Goal: Check status: Check status

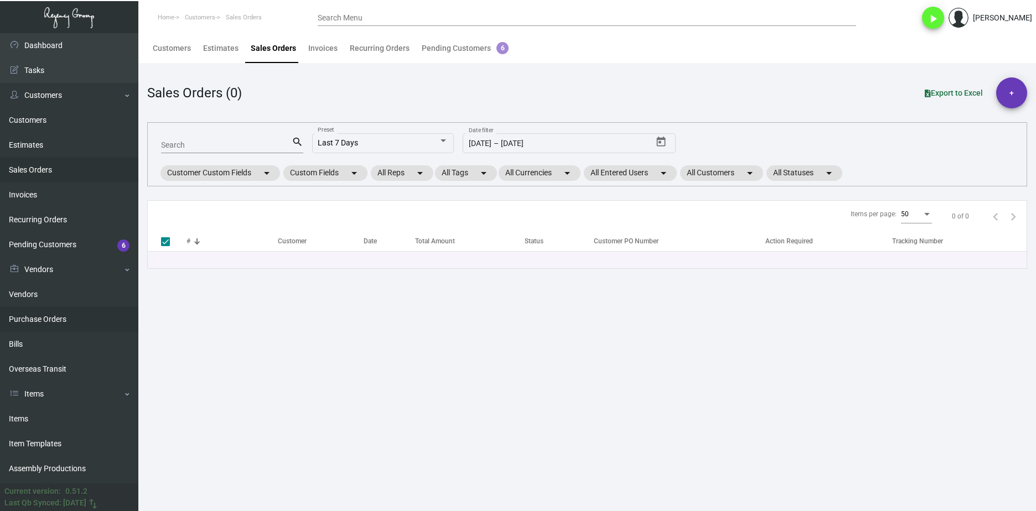
click at [66, 323] on link "Purchase Orders" at bounding box center [69, 319] width 138 height 25
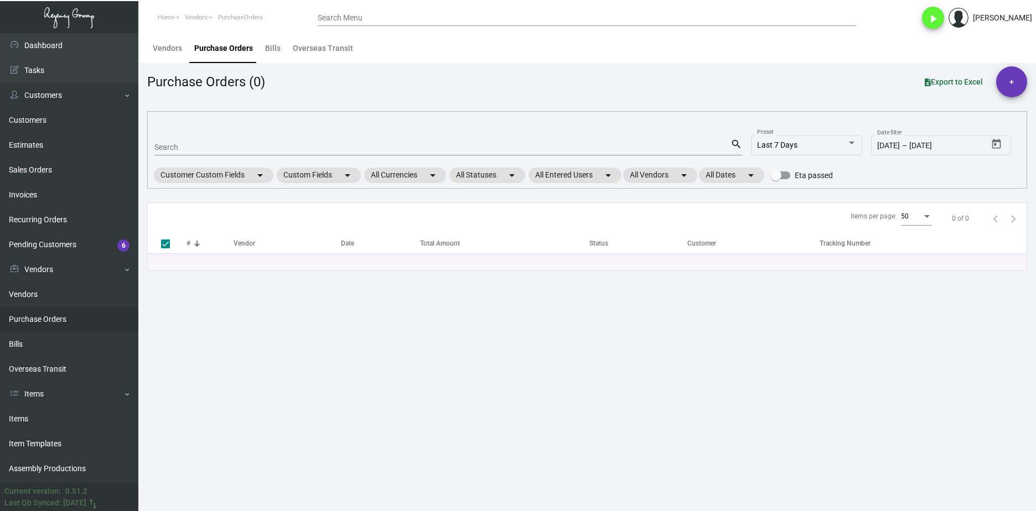
click at [224, 153] on div "Search" at bounding box center [442, 146] width 576 height 17
click at [226, 150] on input "Search" at bounding box center [442, 147] width 576 height 9
paste input "107142"
type input "107142"
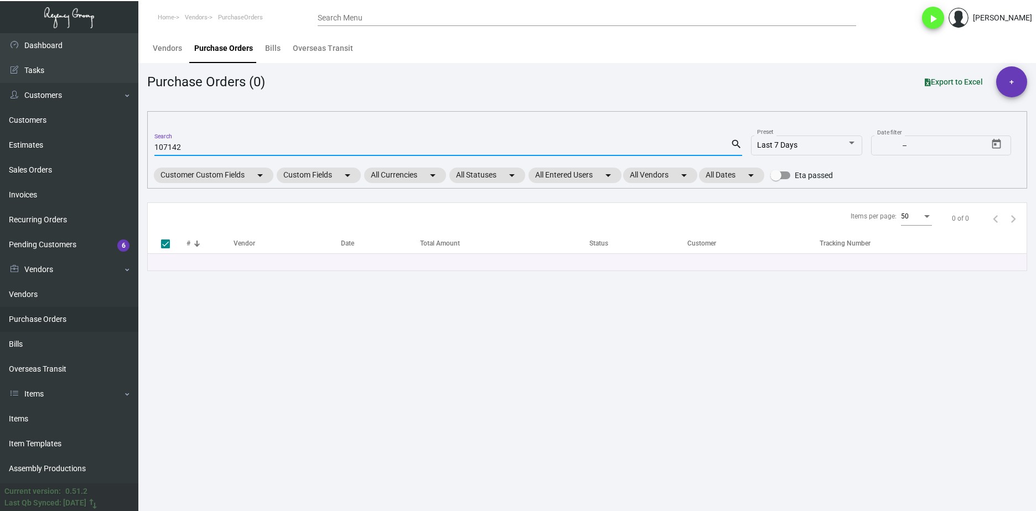
checkbox input "false"
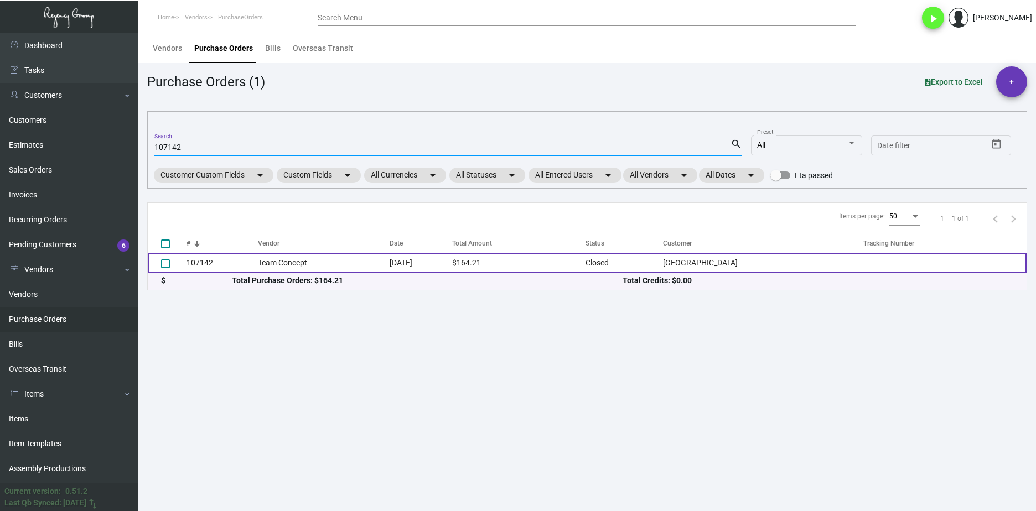
click at [243, 265] on td "107142" at bounding box center [222, 262] width 71 height 19
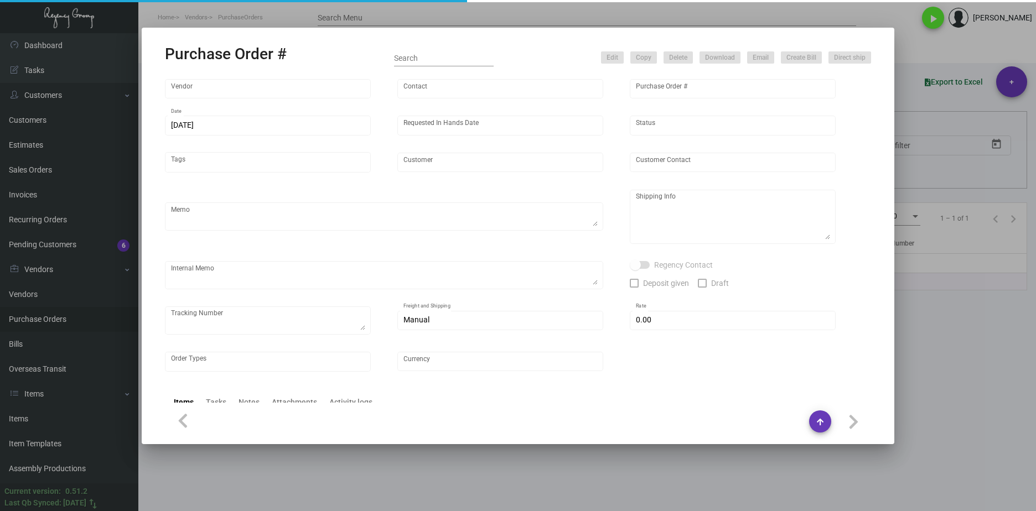
type input "Team Concept"
type input "[PERSON_NAME]"
type input "107142"
type input "[DATE]"
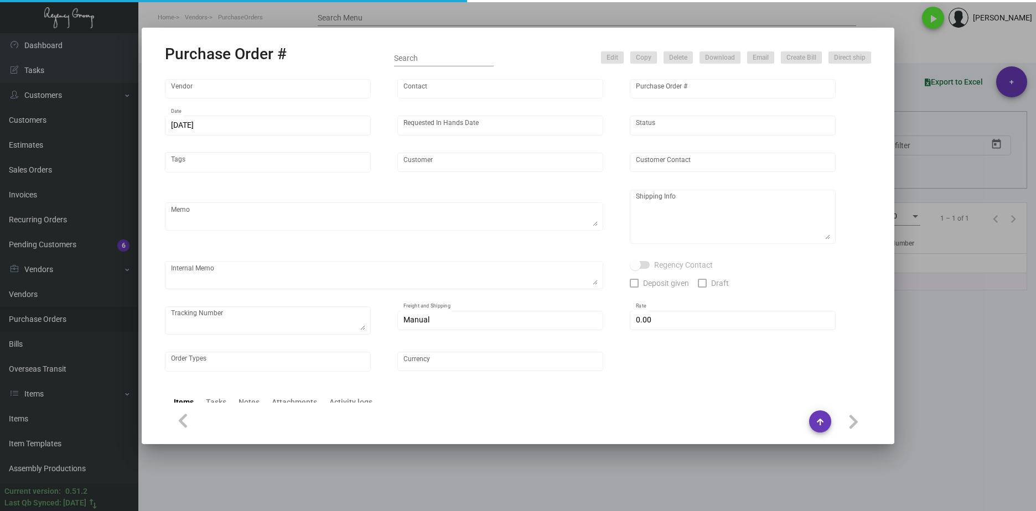
type input "[GEOGRAPHIC_DATA]"
type input "[PERSON_NAME]"
type textarea "***ANY PRICE DISCREPANCY MUST BE CALLED OUT PRIOR TO PROCEEDING WITH THIS ORDER…"
type textarea "[GEOGRAPHIC_DATA] - [PERSON_NAME][GEOGRAPHIC_DATA][STREET_ADDRESS][US_STATE]"
type input "$ 0.00"
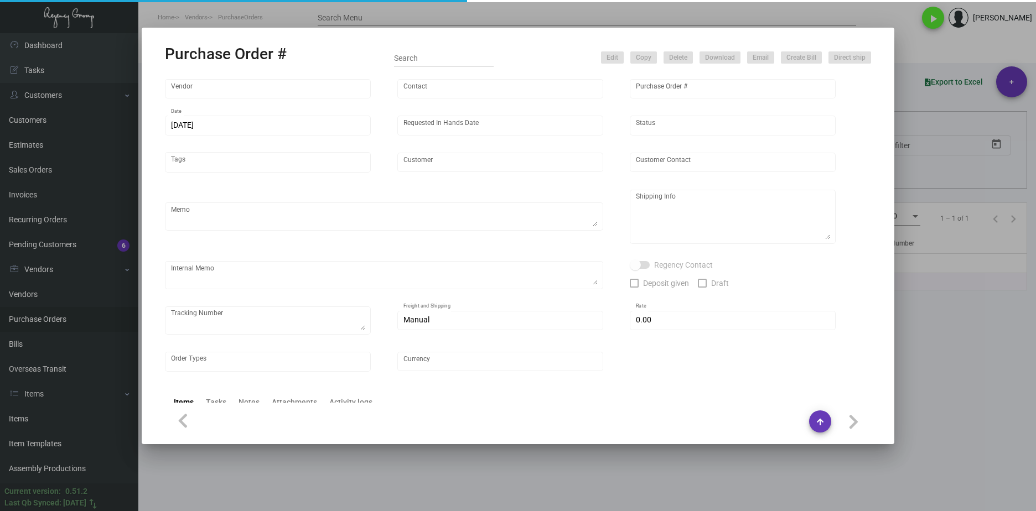
type input "United States Dollar $"
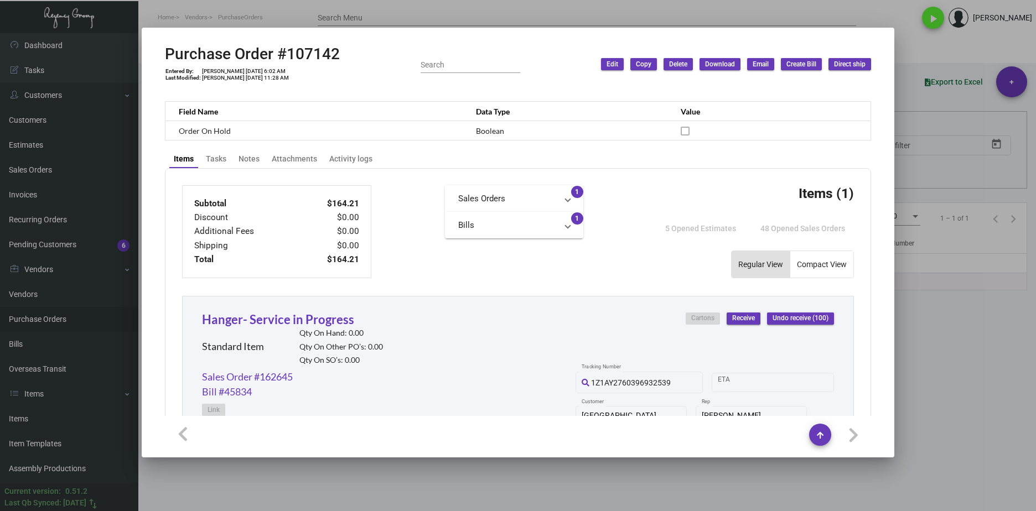
scroll to position [339, 0]
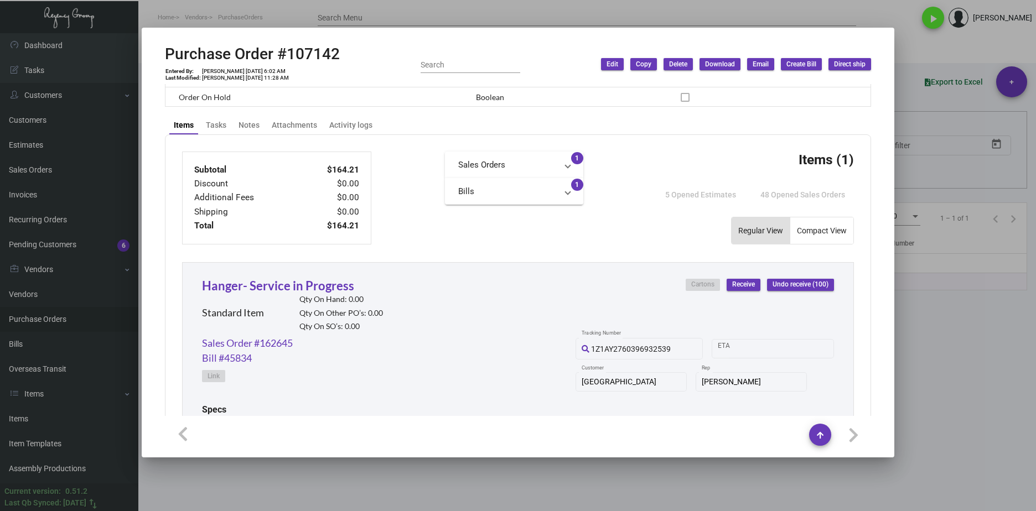
drag, startPoint x: 235, startPoint y: 199, endPoint x: 533, endPoint y: 256, distance: 303.7
click at [533, 256] on div "Subtotal $164.21 Discount $0.00 Additional Fees $0.00 Shipping $0.00 Total $164…" at bounding box center [518, 382] width 706 height 496
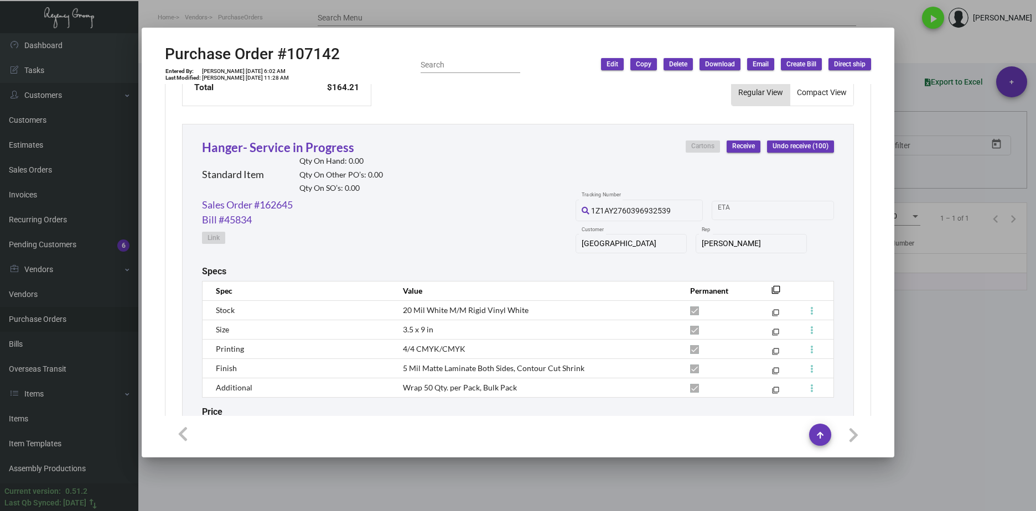
scroll to position [560, 0]
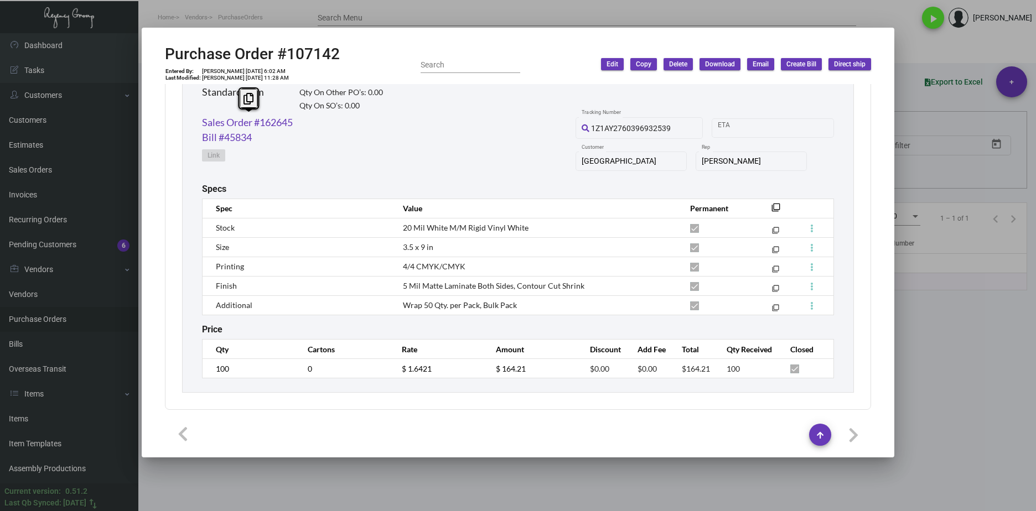
drag, startPoint x: 304, startPoint y: 122, endPoint x: 199, endPoint y: 123, distance: 105.2
click at [199, 123] on div "Hanger- Service in Progress Standard Item Qty On Hand: 0.00 Qty On Other PO’s: …" at bounding box center [518, 217] width 672 height 351
copy link "Sales Order #162645"
click at [341, 465] on div at bounding box center [518, 255] width 1036 height 511
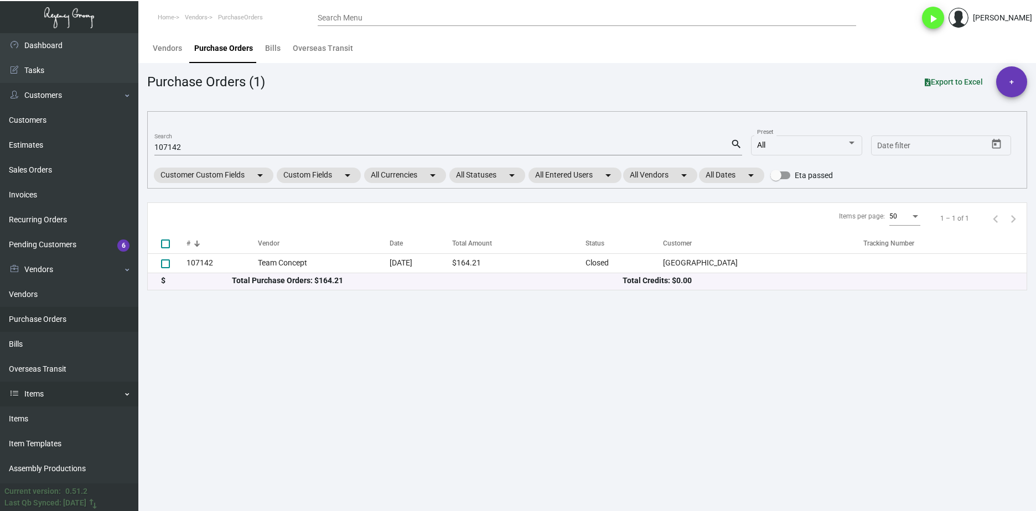
click at [69, 396] on link "Items" at bounding box center [69, 394] width 138 height 25
click at [65, 413] on link "Reporting" at bounding box center [69, 419] width 138 height 25
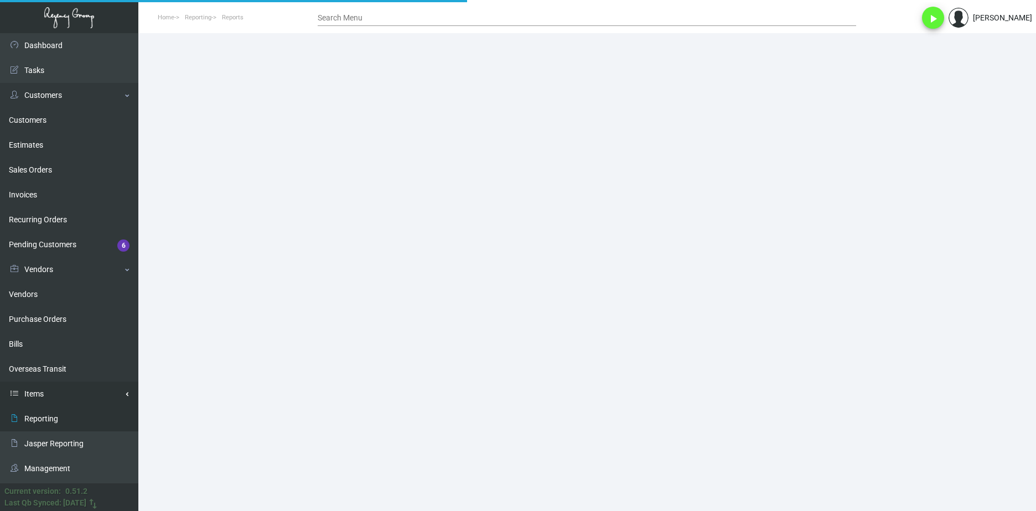
click at [69, 394] on link "Items" at bounding box center [69, 394] width 138 height 25
click at [56, 418] on link "Items" at bounding box center [69, 419] width 138 height 25
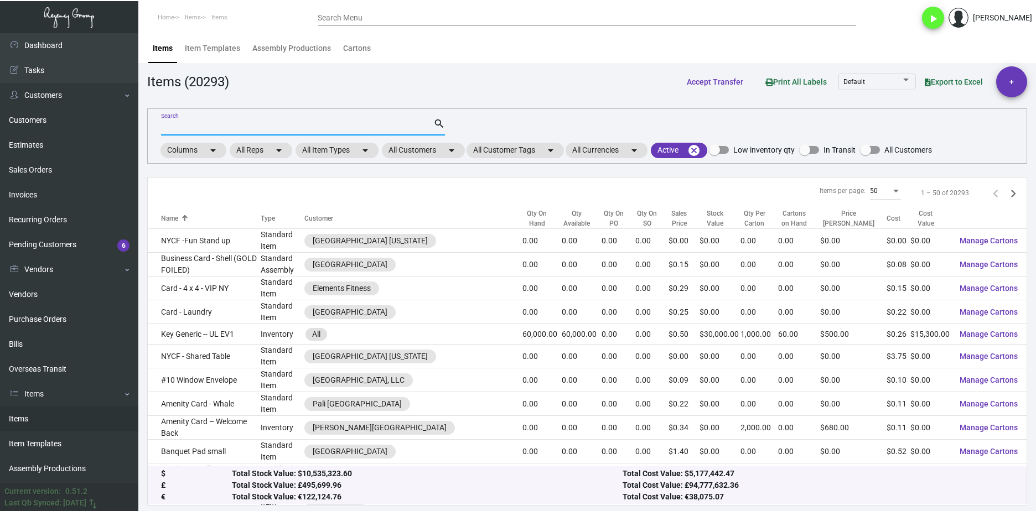
click at [190, 130] on input "Search" at bounding box center [297, 127] width 272 height 9
type input "k"
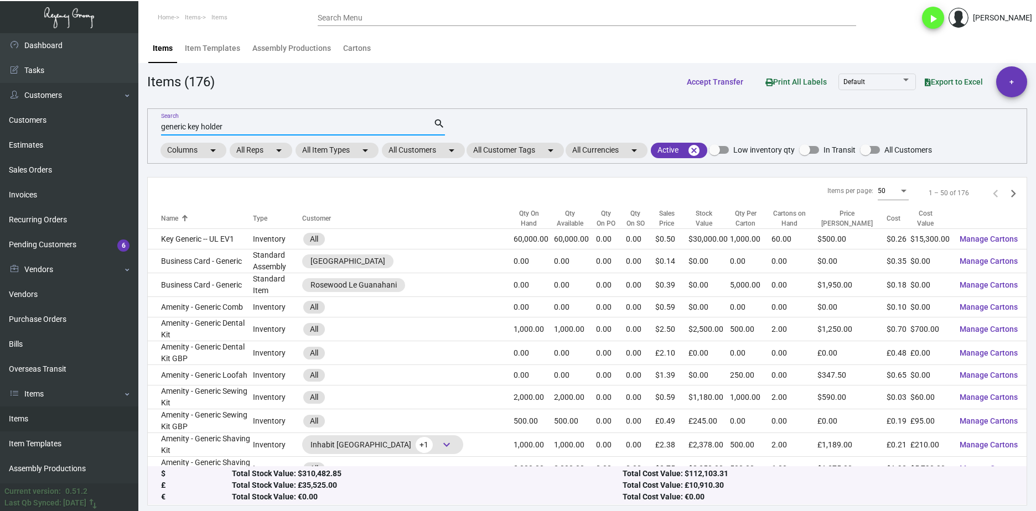
type input "generic key holder"
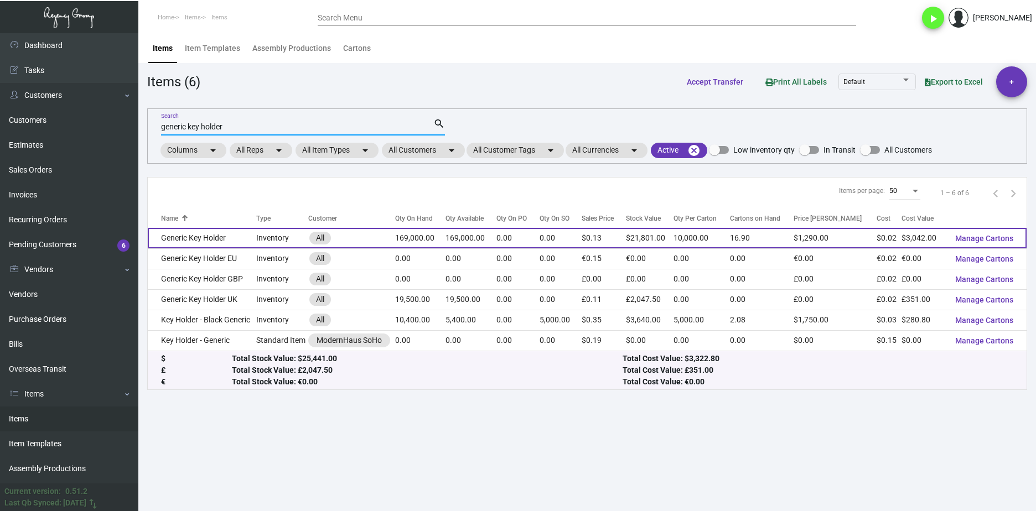
click at [235, 237] on td "Generic Key Holder" at bounding box center [202, 238] width 108 height 20
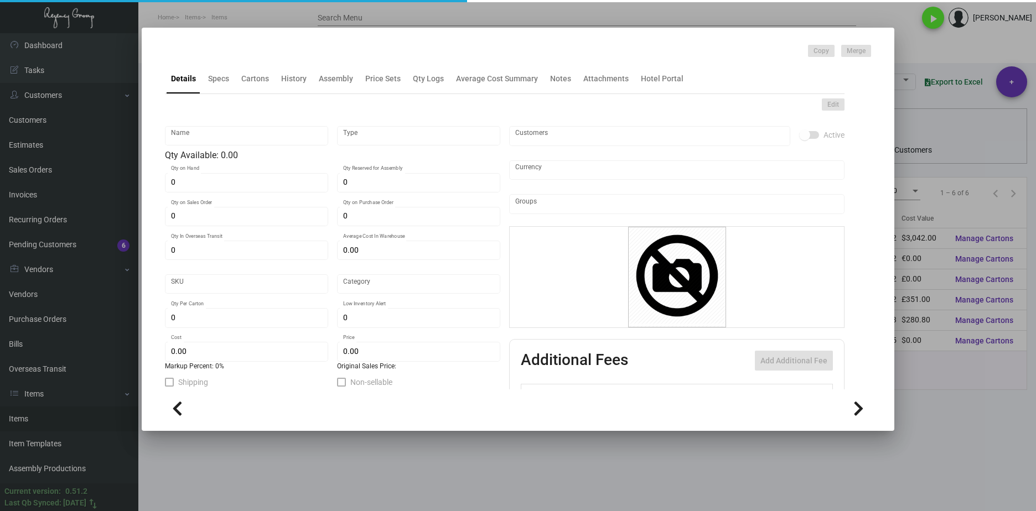
type input "Generic Key Holder"
type input "Inventory"
type input "169,000"
type input "$ 0.85"
type input "2646"
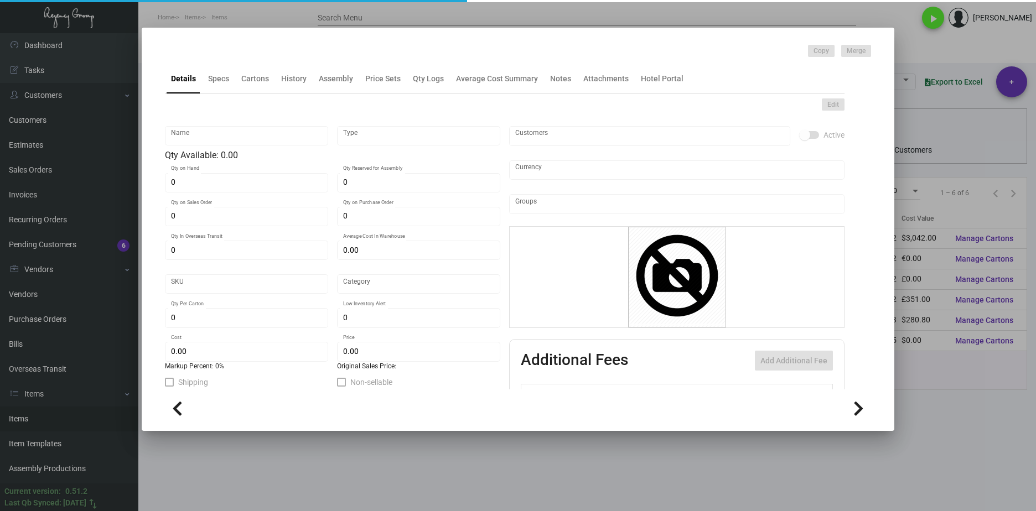
type input "Standard"
type input "10,000"
type input "5,000"
type input "$ 0.018"
type input "$ 0.129"
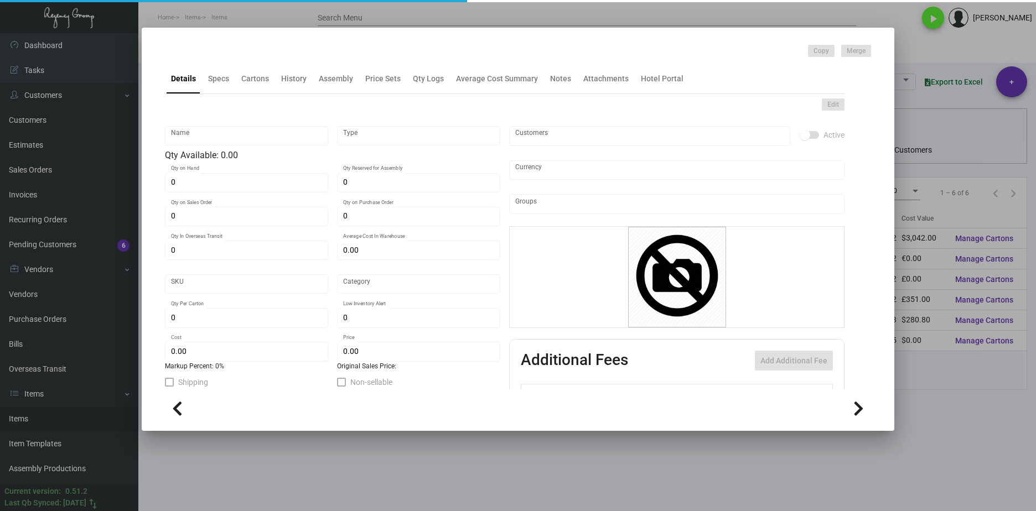
type textarea "BLANK KEY CARD HOLDERS: #24 WHITE WOVE, THUMBCUT"
type textarea "Key Card Holders: #24 white wove, thumbcut"
checkbox input "true"
type input "United States Dollar $"
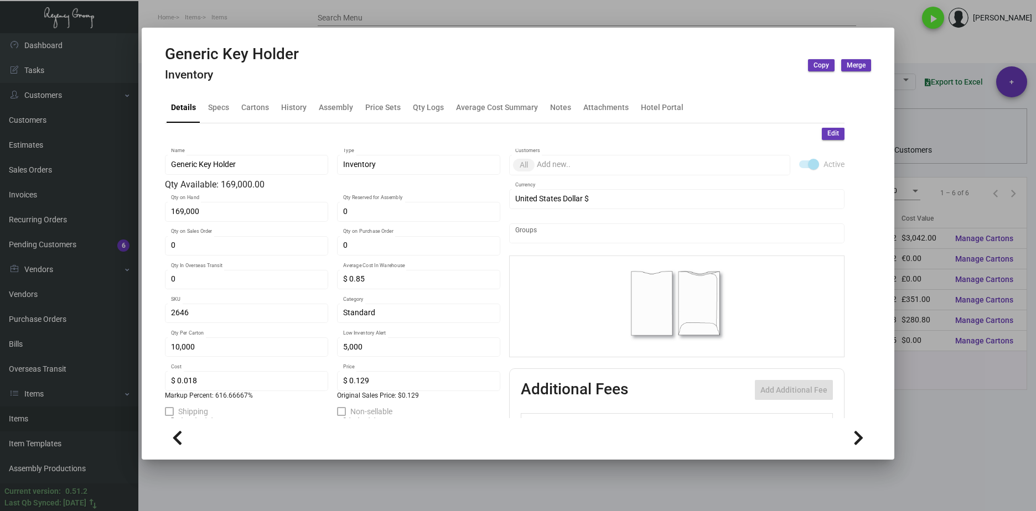
click at [309, 112] on div "Details Specs Cartons History Assembly Price Sets Qty Logs Average Cost Summary…" at bounding box center [505, 108] width 680 height 30
click at [299, 107] on div "History" at bounding box center [293, 108] width 25 height 12
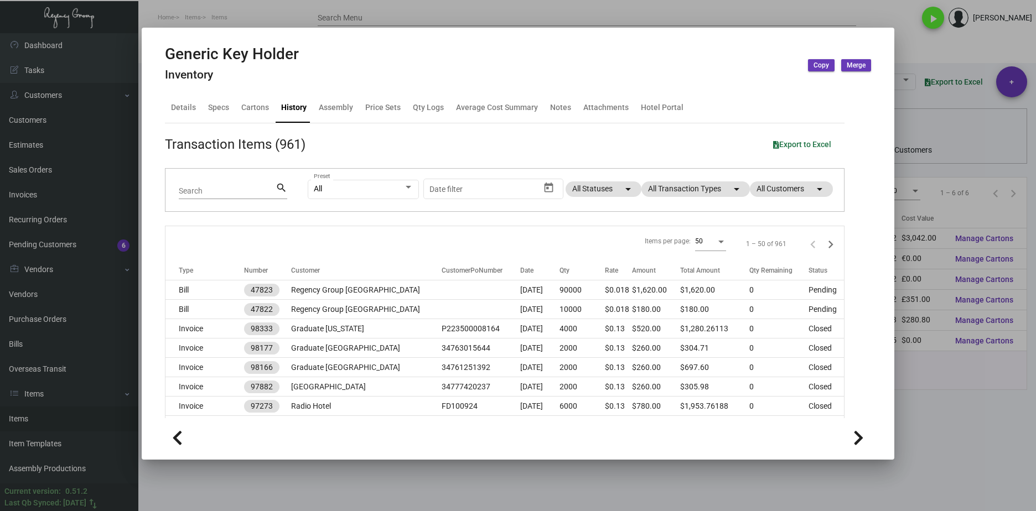
click at [674, 173] on div "All Preset Start date – Date filter All Statuses arrow_drop_down All Transactio…" at bounding box center [569, 190] width 523 height 43
click at [671, 193] on mat-chip "All Transaction Types arrow_drop_down" at bounding box center [695, 189] width 108 height 15
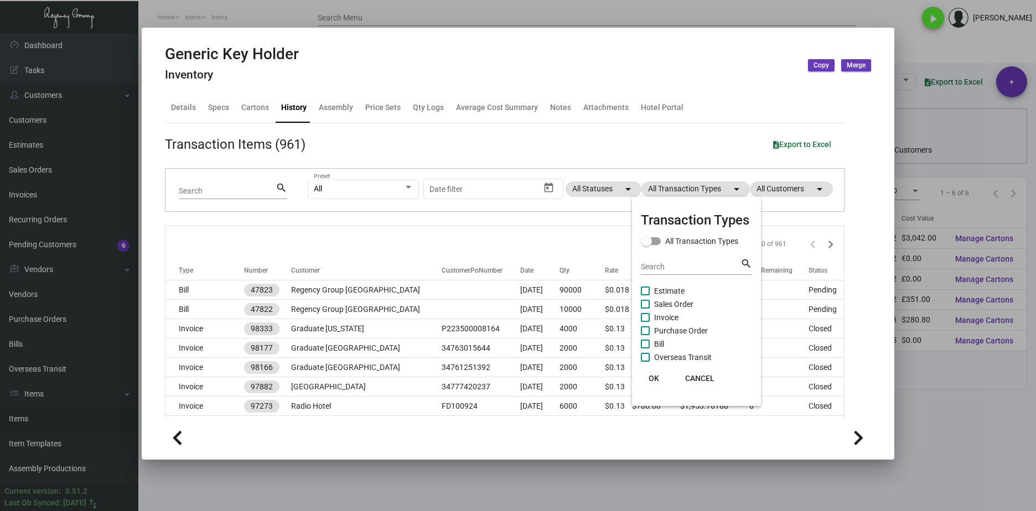
click at [685, 329] on span "Purchase Order" at bounding box center [681, 330] width 54 height 13
click at [645, 335] on input "Purchase Order" at bounding box center [645, 335] width 1 height 1
checkbox input "true"
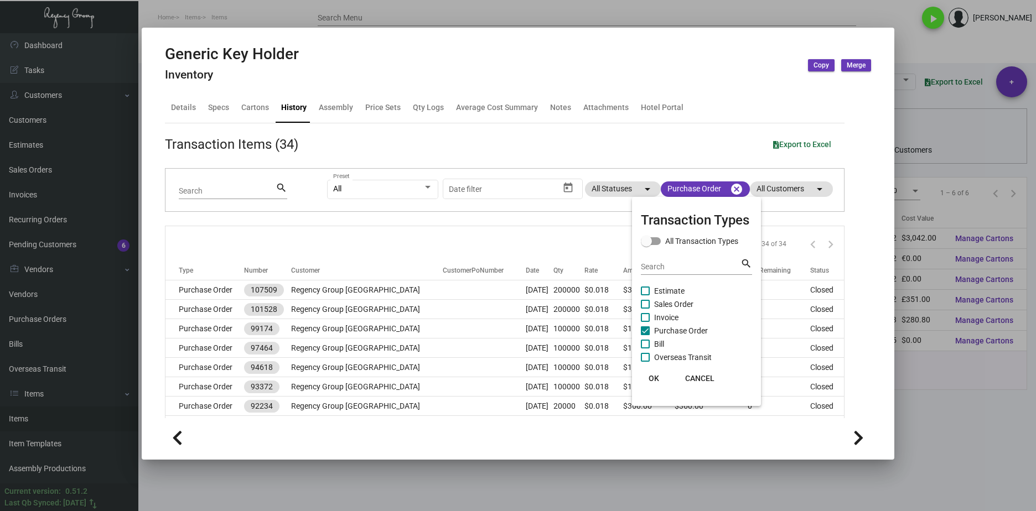
click at [660, 376] on button "OK" at bounding box center [653, 379] width 35 height 20
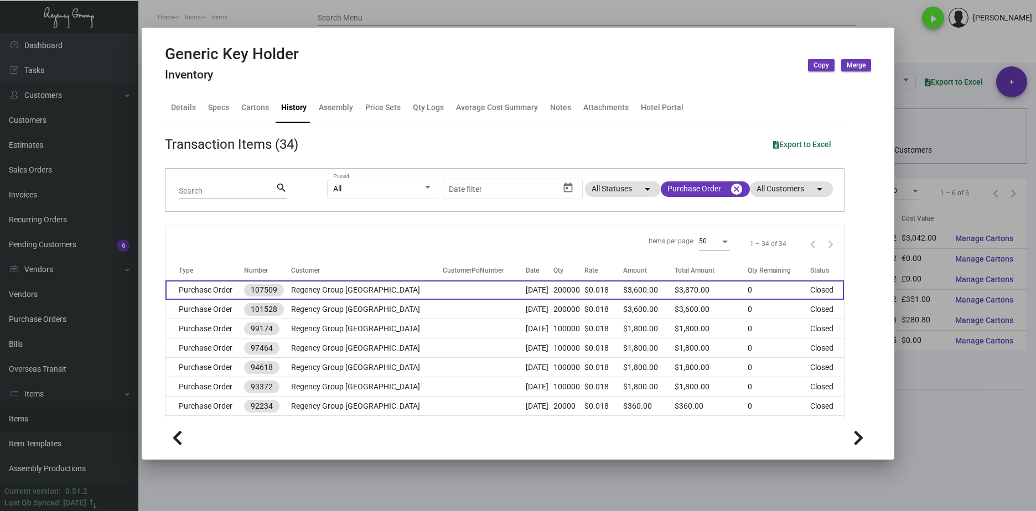
click at [230, 291] on td "Purchase Order" at bounding box center [204, 290] width 79 height 19
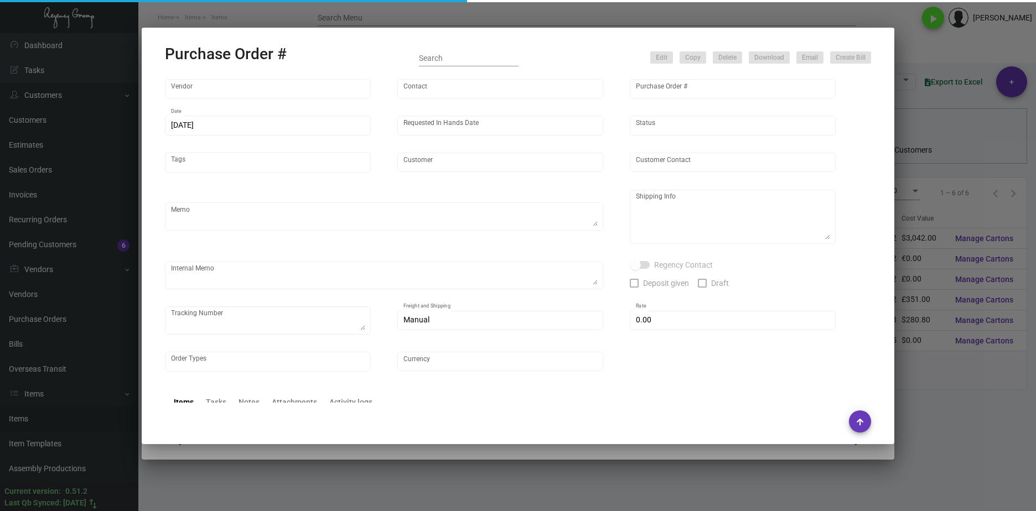
type input "Shanghai East Industrial Co., Ltd,"
type input "[PERSON_NAME]"
type input "107509"
type input "[DATE]"
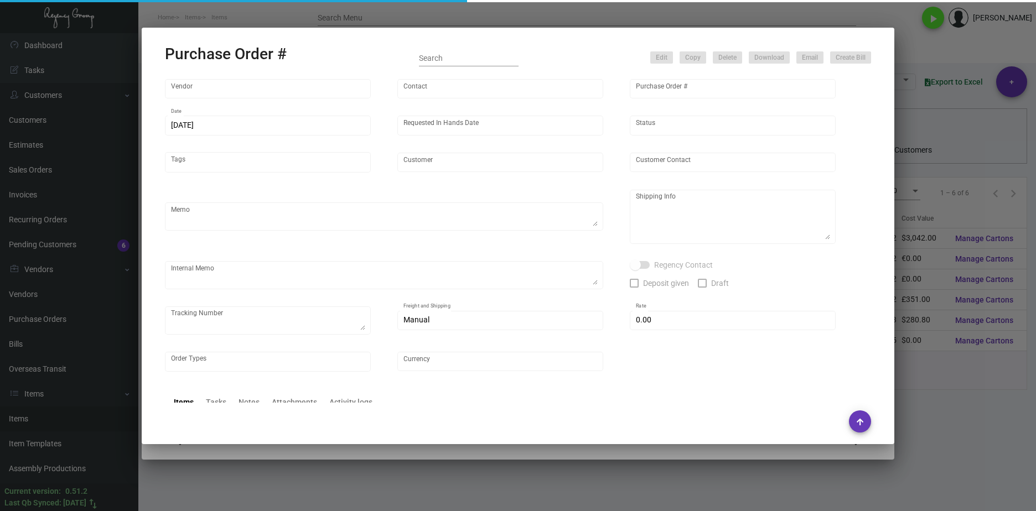
type input "Regency Group [GEOGRAPHIC_DATA]"
type textarea "Generic key holder: please ship half once ready and the balance before CNY. Bla…"
type textarea "Regency Group NJ - [PERSON_NAME] [STREET_ADDRESS]"
type textarea "[DATE] - 10K via air - DHL#4255193784"
checkbox input "true"
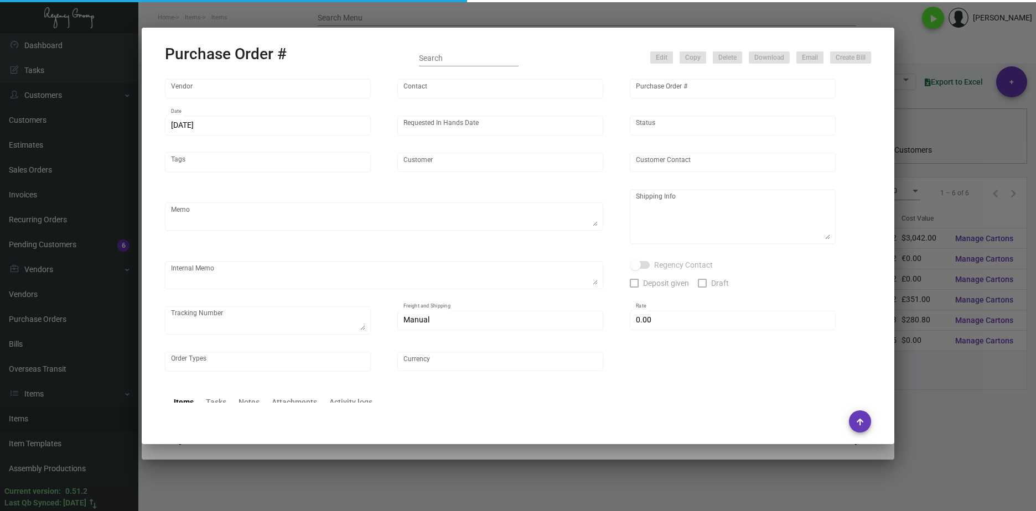
type input "$ 0.00"
type input "United States Dollar $"
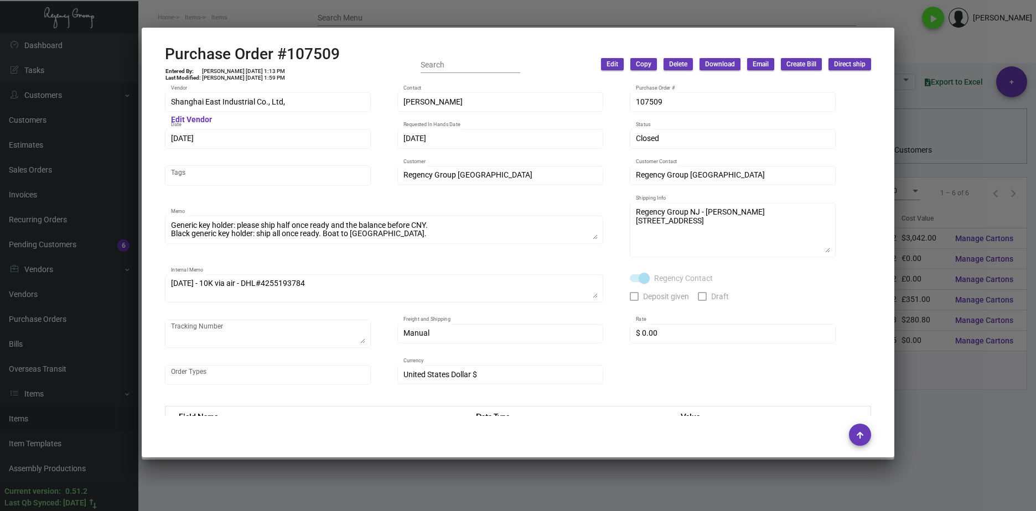
drag, startPoint x: 664, startPoint y: 473, endPoint x: 656, endPoint y: 472, distance: 7.8
click at [664, 473] on div at bounding box center [518, 255] width 1036 height 511
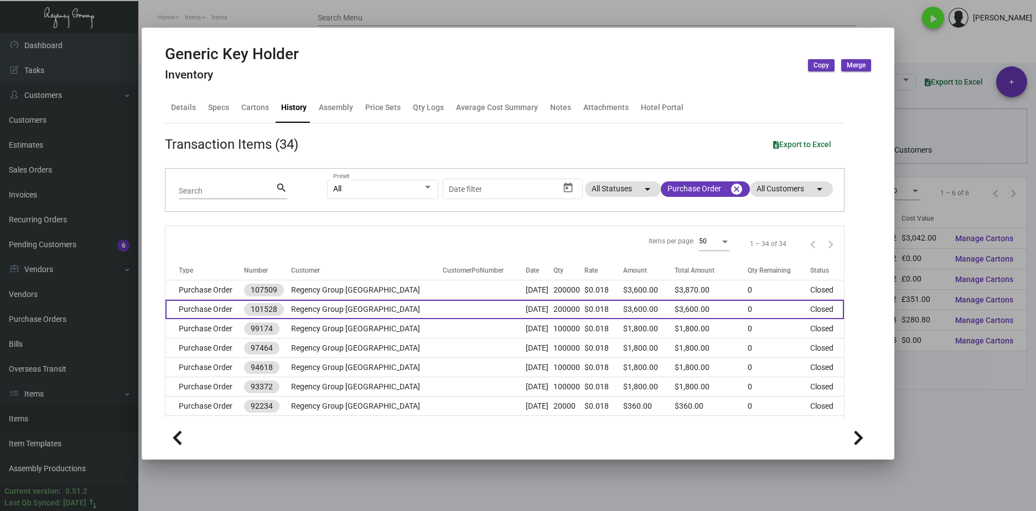
click at [222, 309] on td "Purchase Order" at bounding box center [204, 309] width 79 height 19
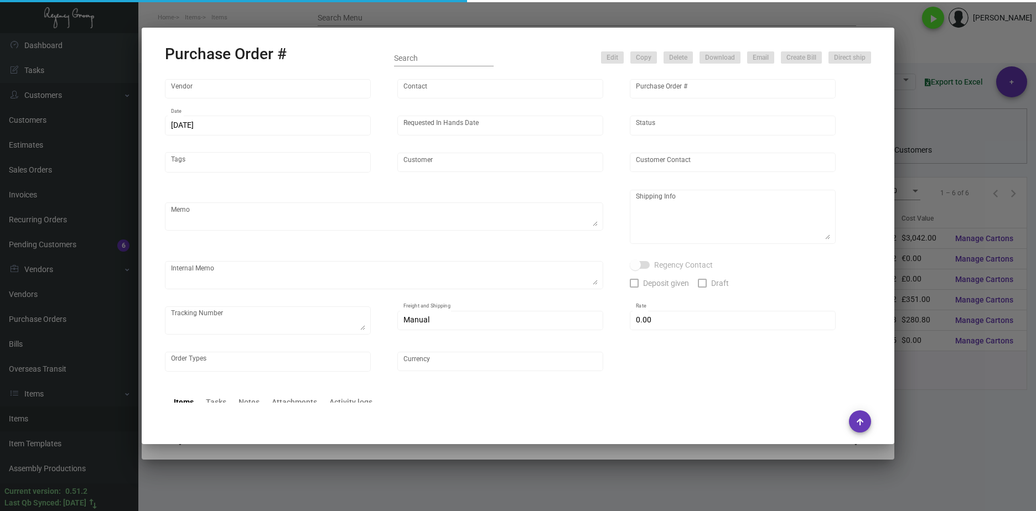
type input "Shanghai East Industrial Co., Ltd,"
type input "[PERSON_NAME]"
type input "101528"
type input "[DATE]"
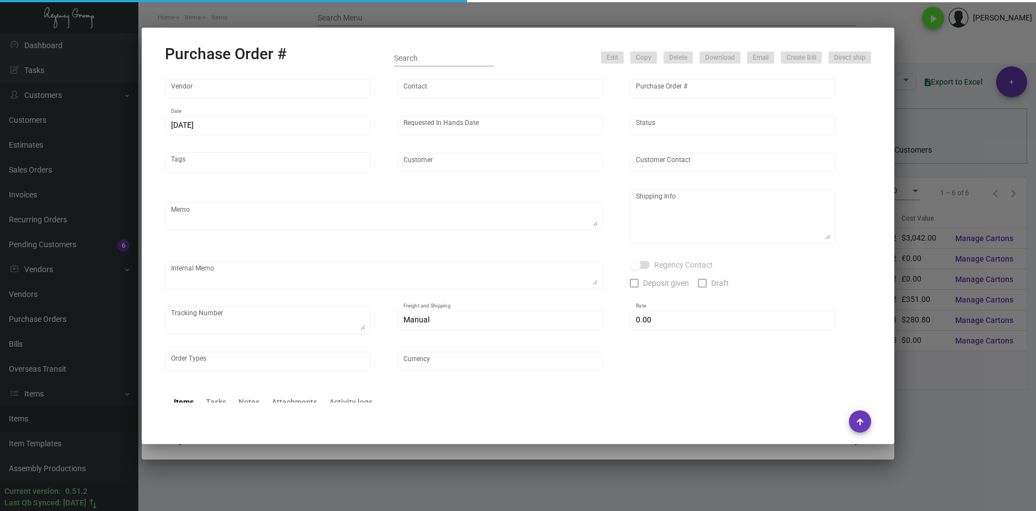
type input "Regency Group [GEOGRAPHIC_DATA]"
type textarea "Boat to [GEOGRAPHIC_DATA]: 100k now, and 100k before CNY"
type textarea "Regency Group NJ - [PERSON_NAME] [STREET_ADDRESS]"
checkbox input "true"
type input "$ 0.00"
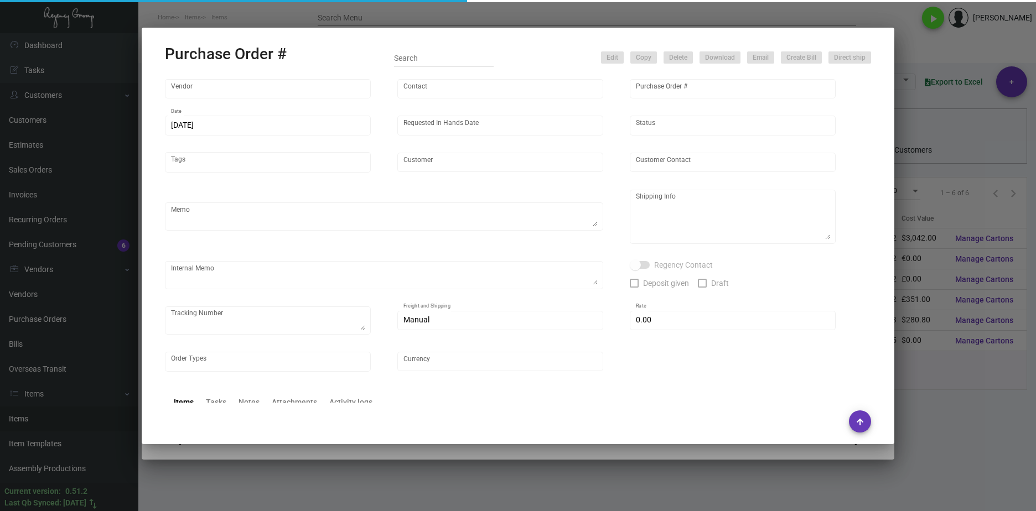
type input "United States Dollar $"
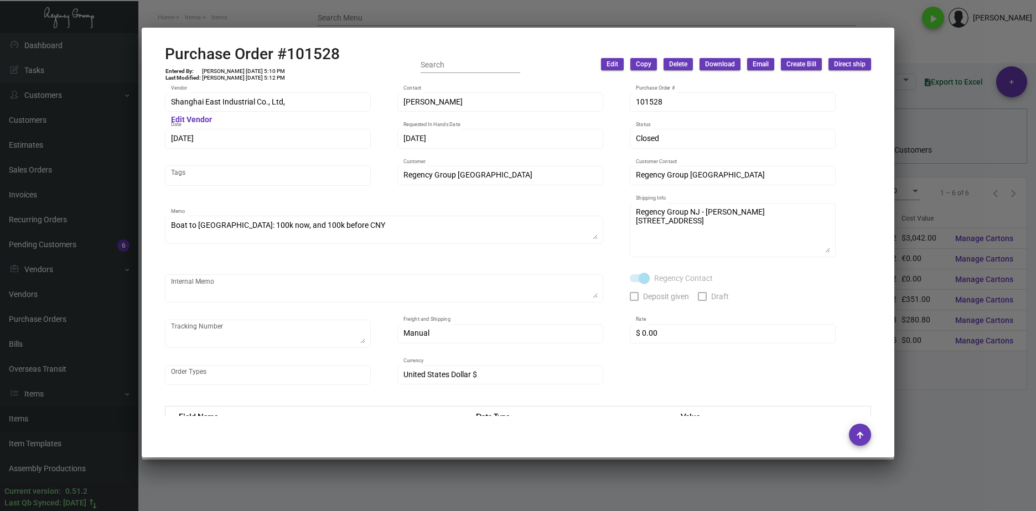
drag, startPoint x: 757, startPoint y: 464, endPoint x: 762, endPoint y: 468, distance: 6.3
click at [762, 467] on div at bounding box center [518, 255] width 1036 height 511
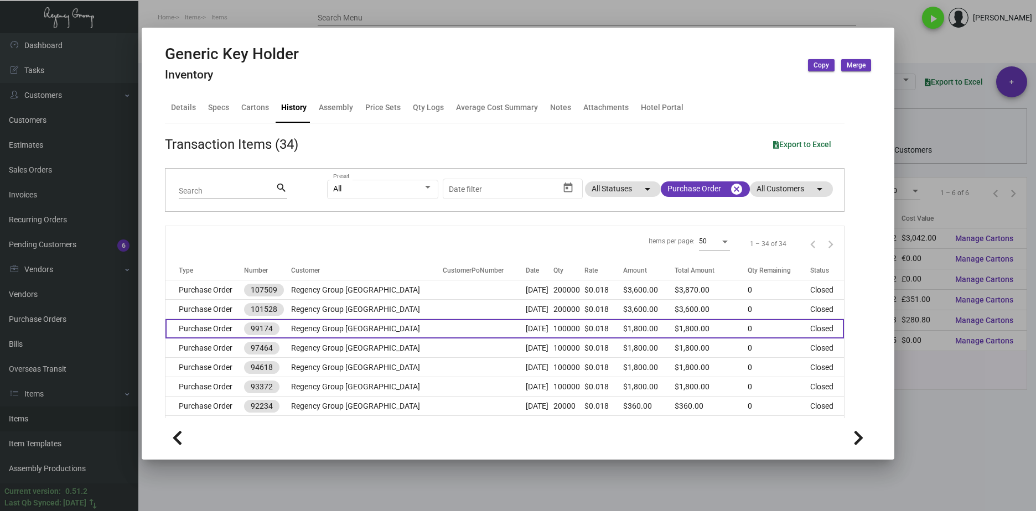
click at [229, 330] on td "Purchase Order" at bounding box center [204, 328] width 79 height 19
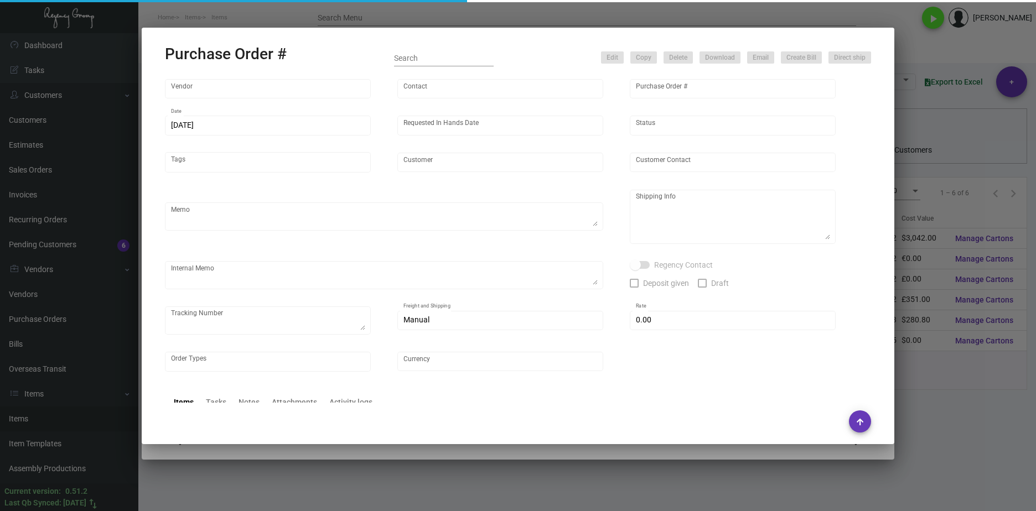
type input "Shanghai East Industrial Co., Ltd,"
type input "[PERSON_NAME]"
type input "99174"
type input "[DATE]"
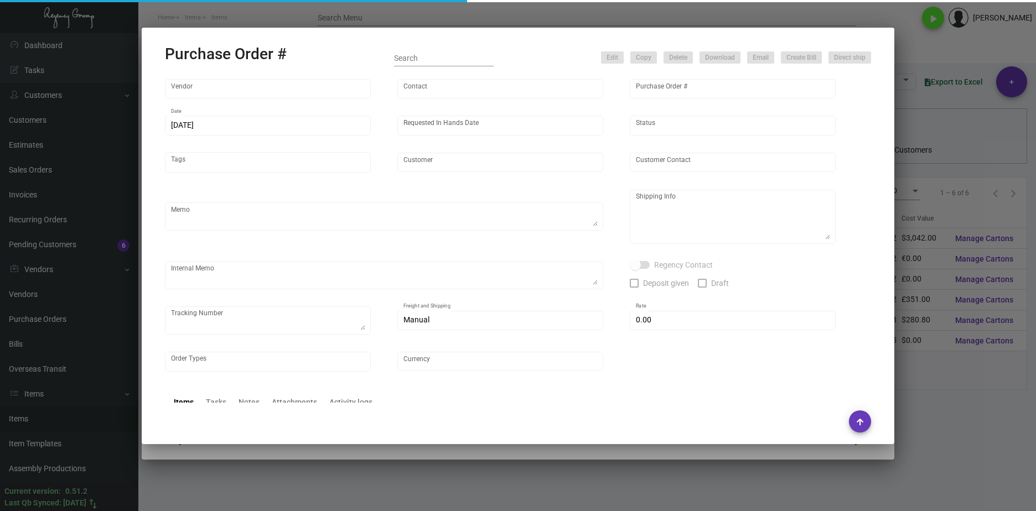
type input "Regency Group [GEOGRAPHIC_DATA]"
type textarea "Regency Group NJ - [PERSON_NAME] [STREET_ADDRESS]"
checkbox input "true"
type input "$ 0.00"
type input "United States Dollar $"
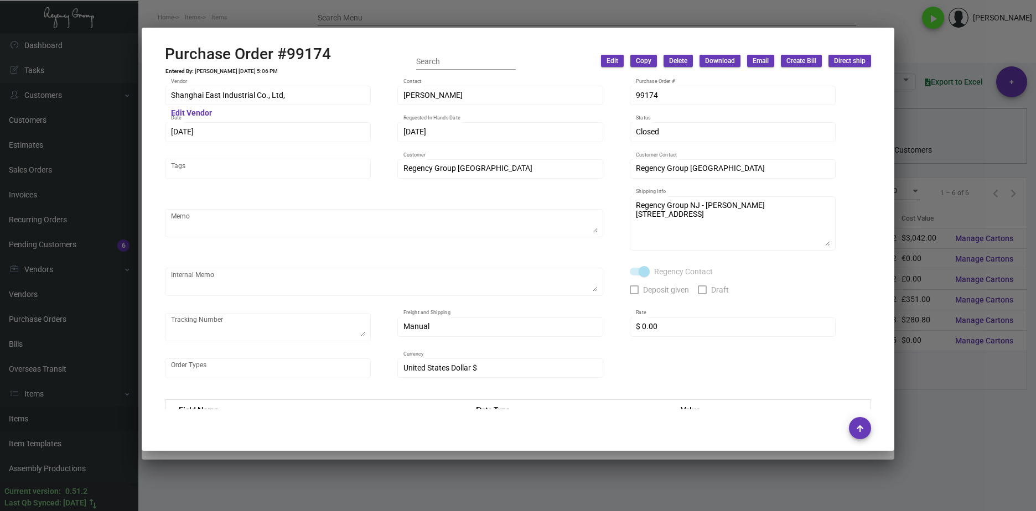
drag, startPoint x: 516, startPoint y: 470, endPoint x: 488, endPoint y: 467, distance: 29.0
click at [516, 471] on div at bounding box center [518, 255] width 1036 height 511
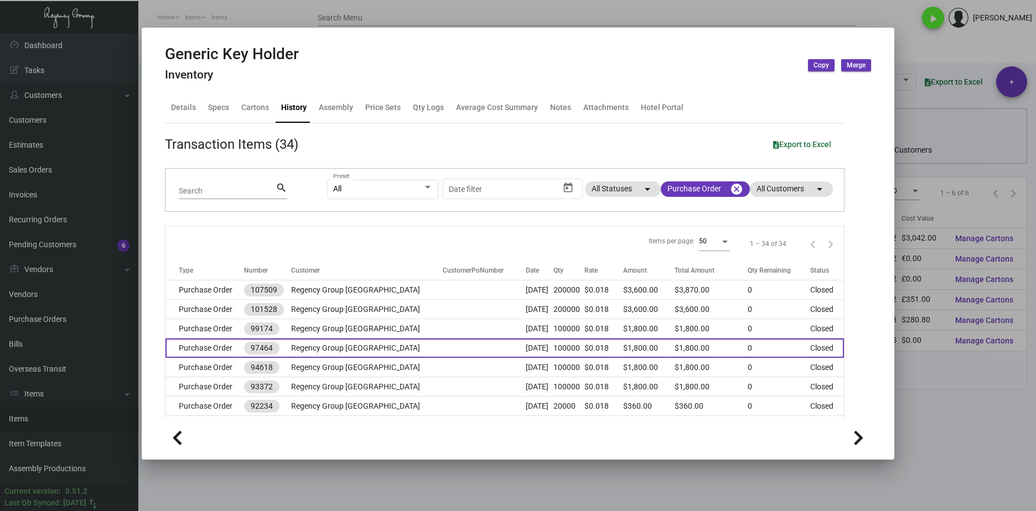
click at [211, 356] on td "Purchase Order" at bounding box center [204, 348] width 79 height 19
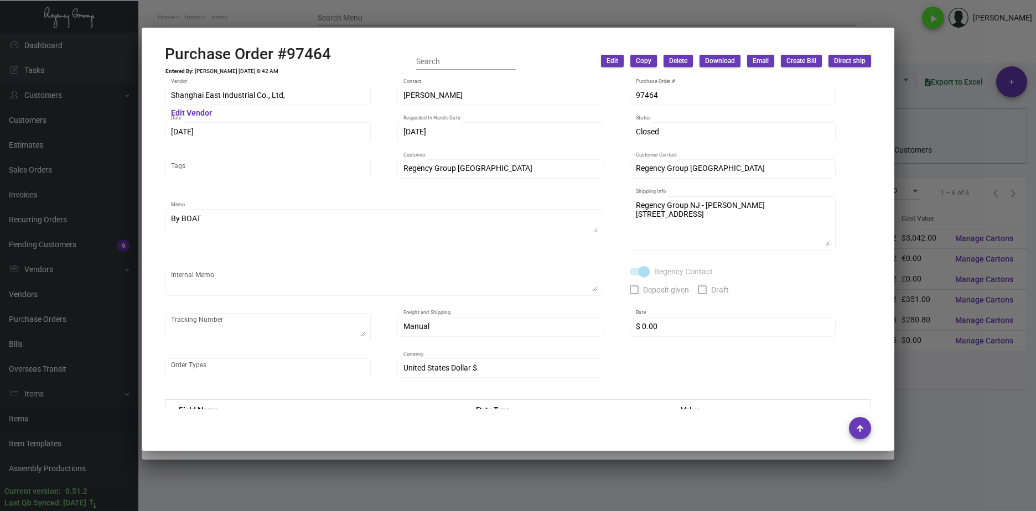
click at [310, 462] on div at bounding box center [518, 255] width 1036 height 511
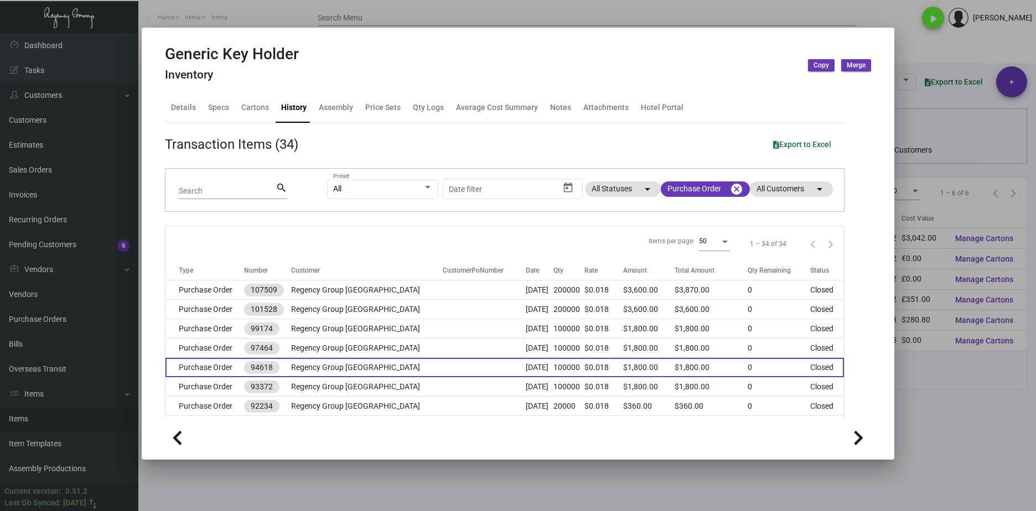
click at [207, 371] on td "Purchase Order" at bounding box center [204, 367] width 79 height 19
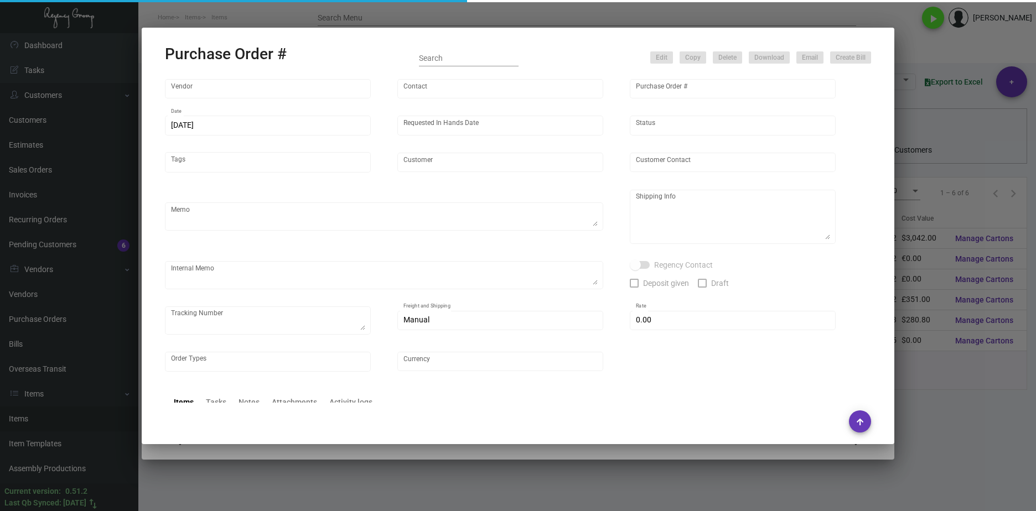
type input "Shanghai East Industrial Co., Ltd,"
type input "[PERSON_NAME]"
type input "94618"
type input "[DATE]"
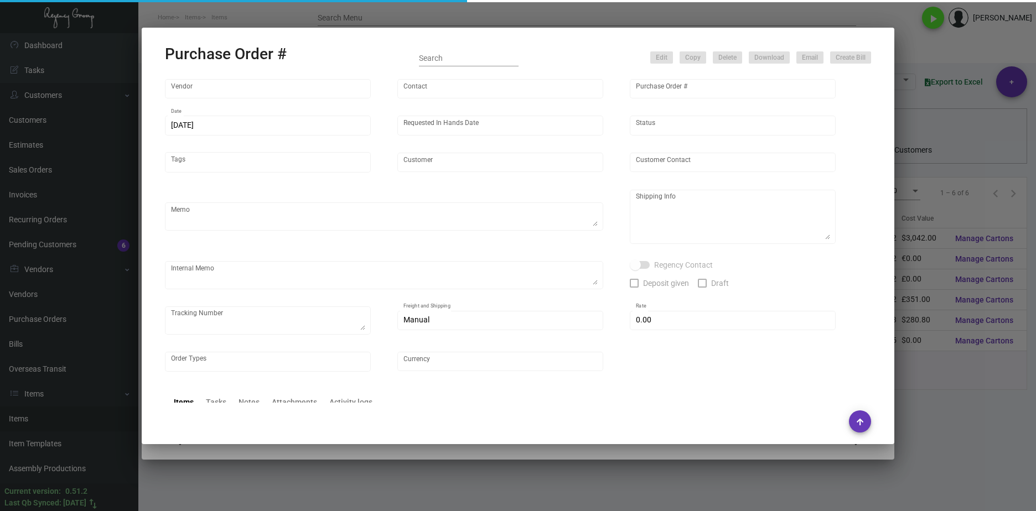
type input "Regency Group [GEOGRAPHIC_DATA]"
type textarea "By BOAT"
type textarea "Regency Group NJ - [PERSON_NAME] [STREET_ADDRESS]"
checkbox input "true"
type input "$ 0.00"
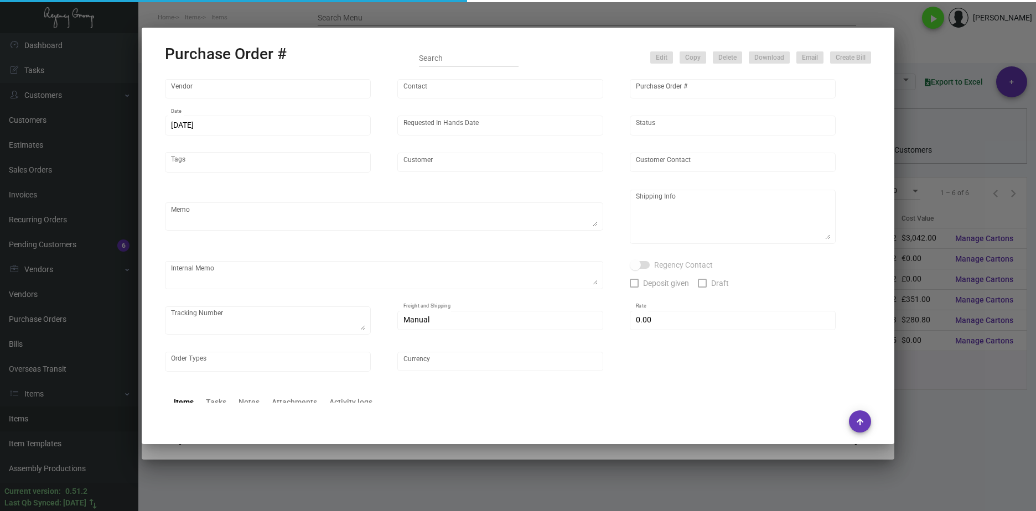
type input "United States Dollar $"
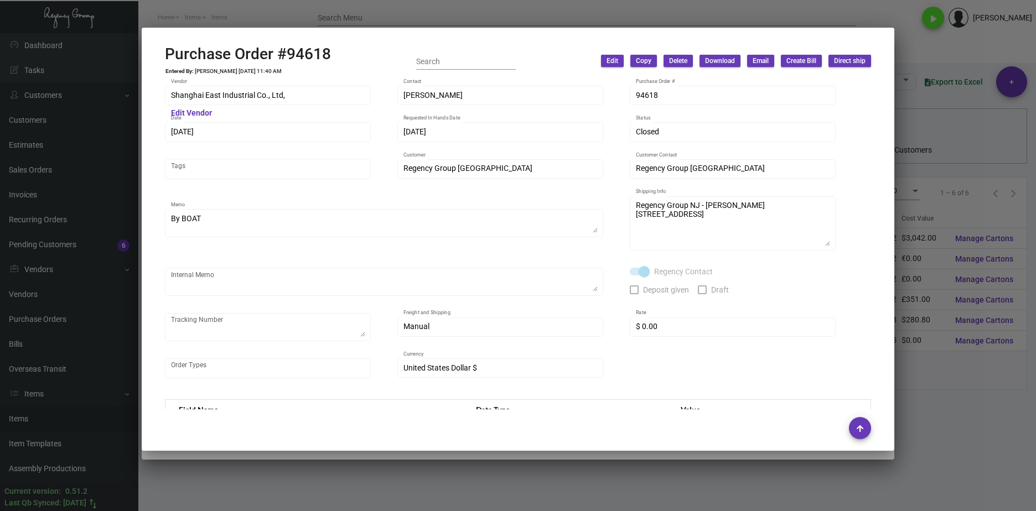
click at [288, 458] on div at bounding box center [518, 255] width 1036 height 511
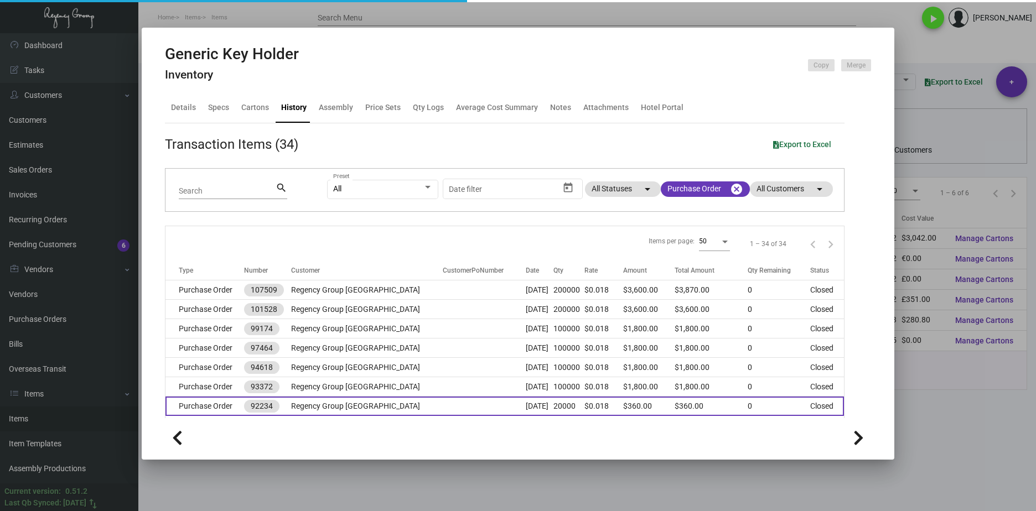
click at [204, 403] on td "Purchase Order" at bounding box center [204, 406] width 79 height 19
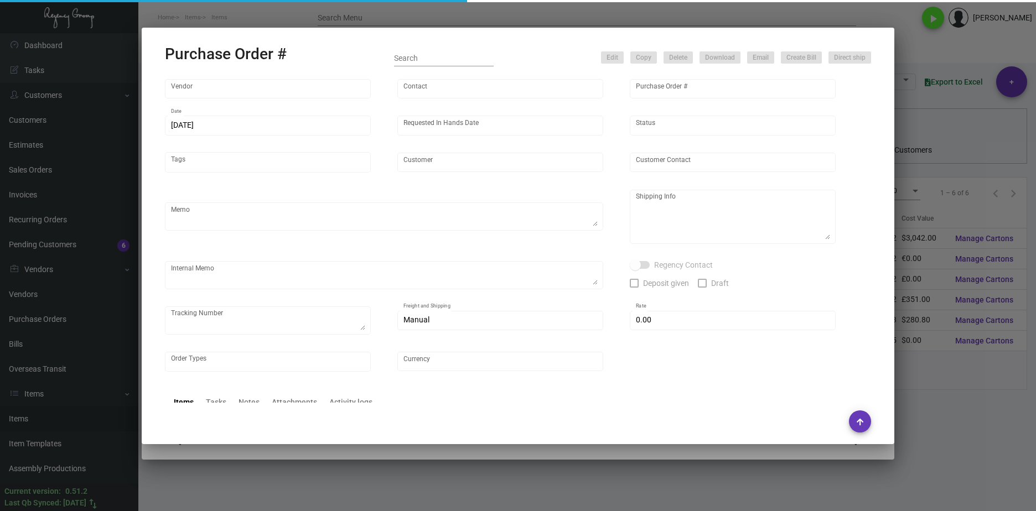
type input "Shanghai East Industrial Co., Ltd,"
type input "[PERSON_NAME]"
type input "92234"
type input "[DATE]"
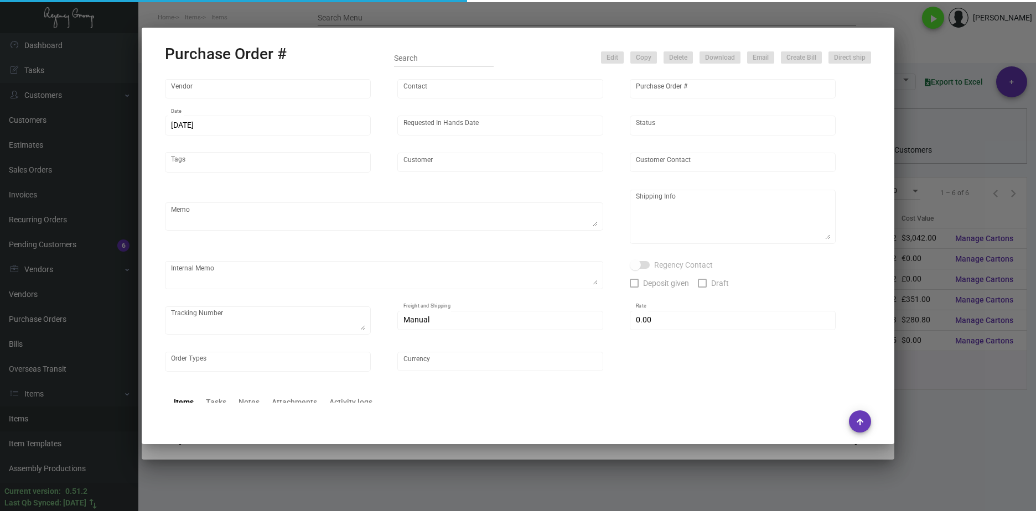
type input "Regency Group [GEOGRAPHIC_DATA]"
type textarea "Boat to [GEOGRAPHIC_DATA]"
type textarea "Regency UK - Print Outlet [STREET_ADDRESS]"
checkbox input "true"
type input "$ 0.00"
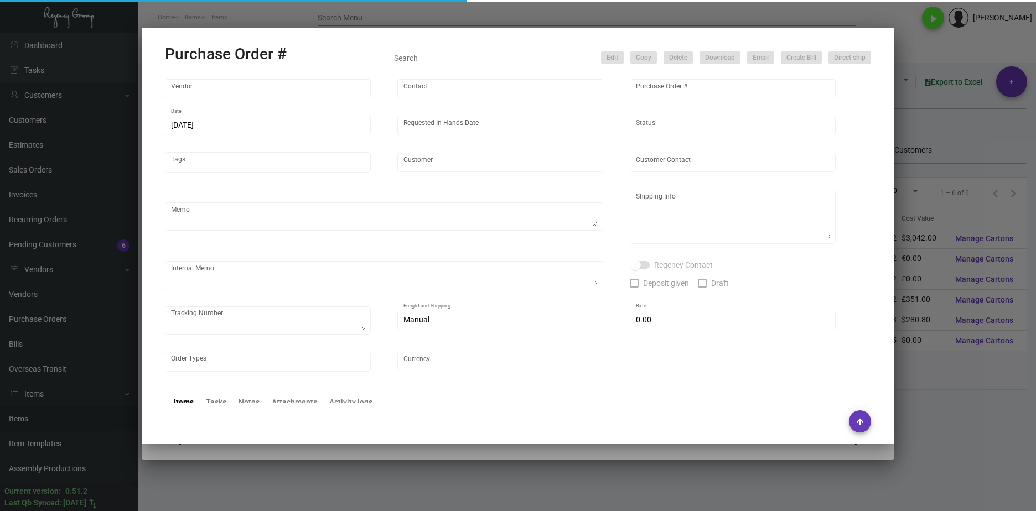
type input "United States Dollar $"
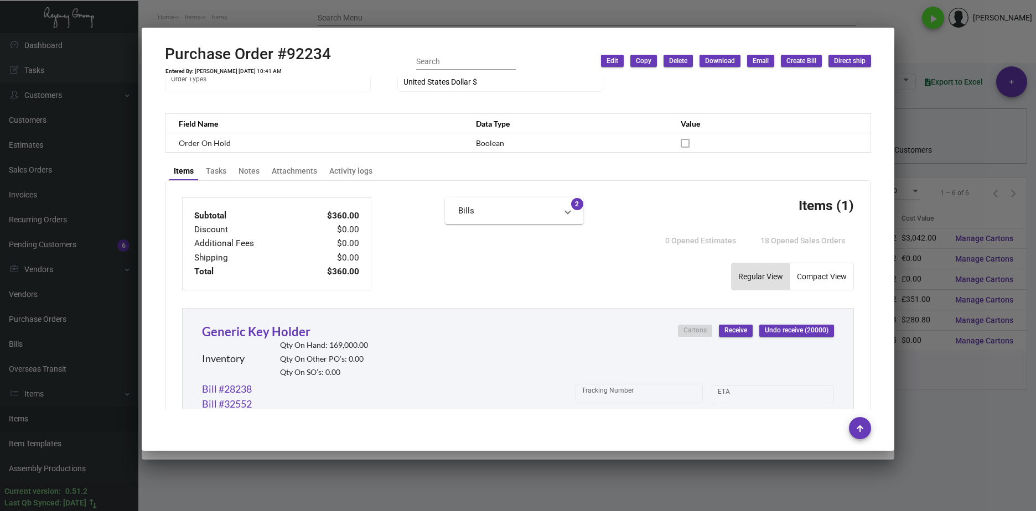
scroll to position [482, 0]
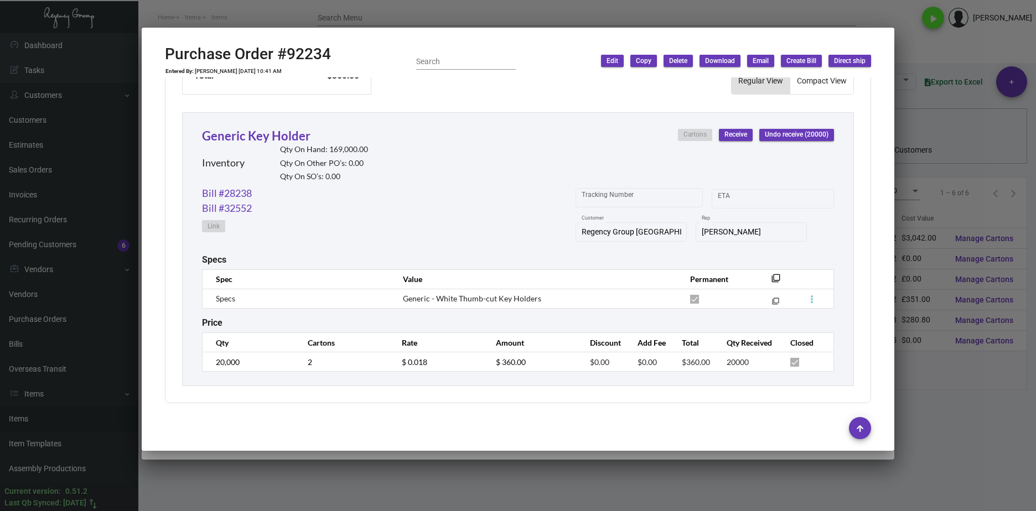
click at [992, 454] on div at bounding box center [518, 255] width 1036 height 511
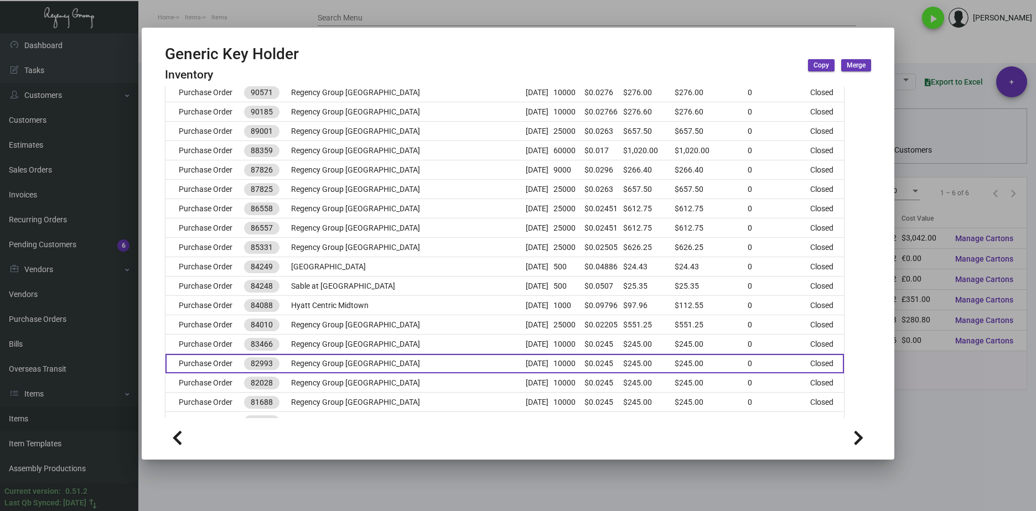
scroll to position [387, 0]
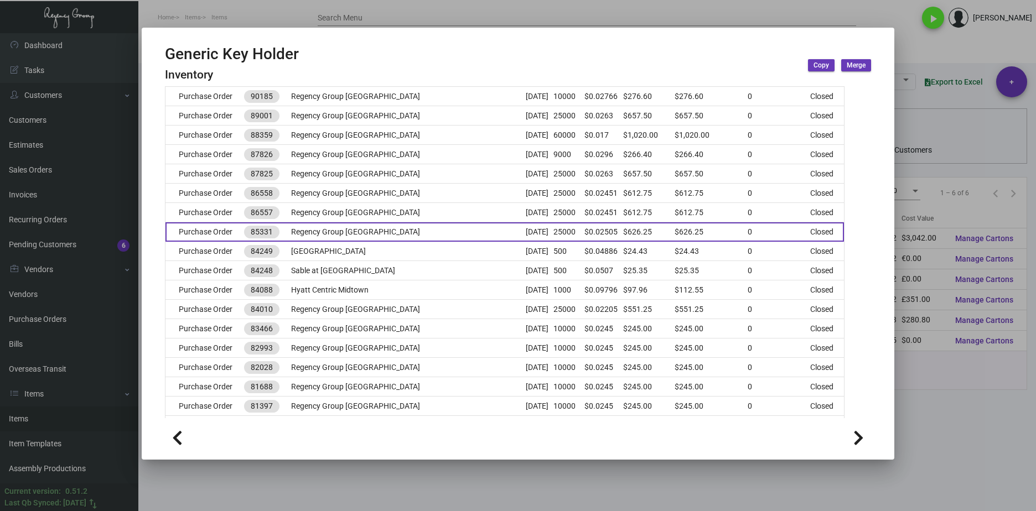
click at [215, 237] on td "Purchase Order" at bounding box center [204, 231] width 79 height 19
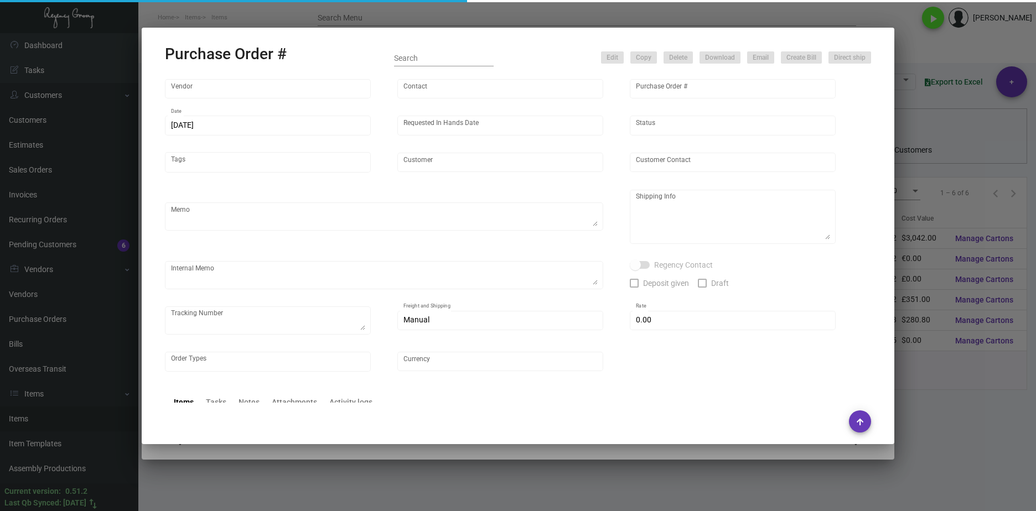
type input "[PERSON_NAME] Envelope Company"
type input "[PERSON_NAME]"
type input "85331"
type input "[DATE]"
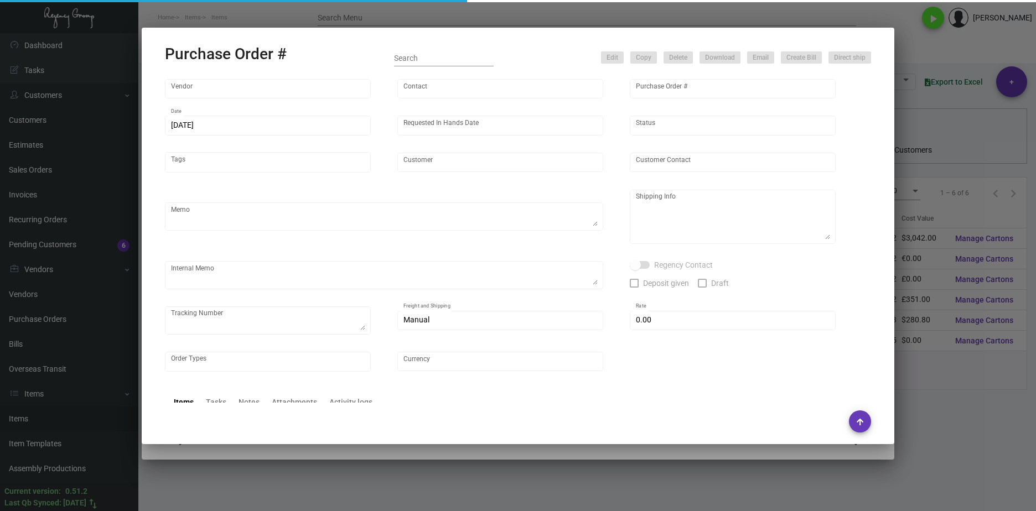
type input "Regency Group [GEOGRAPHIC_DATA]"
type textarea "Regency Group NJ [PERSON_NAME] [STREET_ADDRESS]"
checkbox input "true"
type input "$ 0.00"
type input "United States Dollar $"
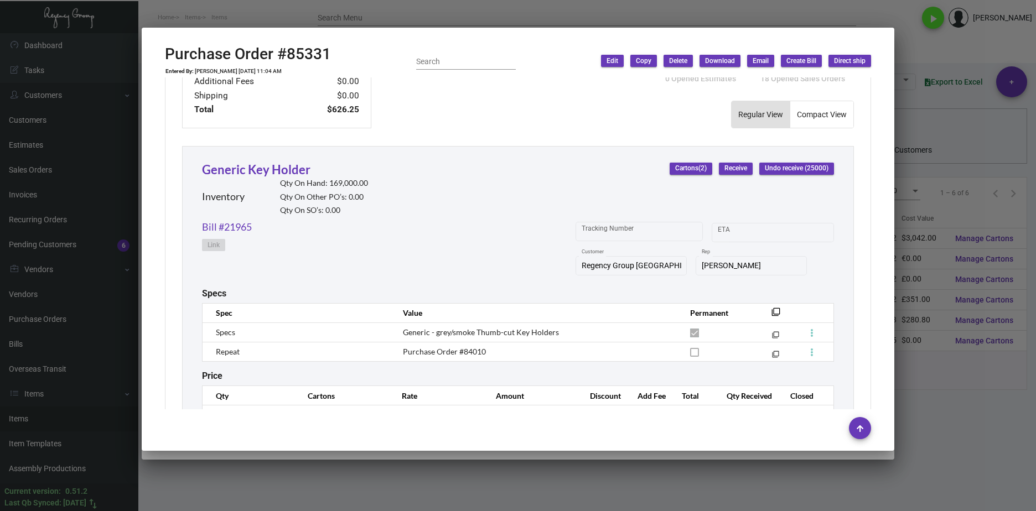
scroll to position [501, 0]
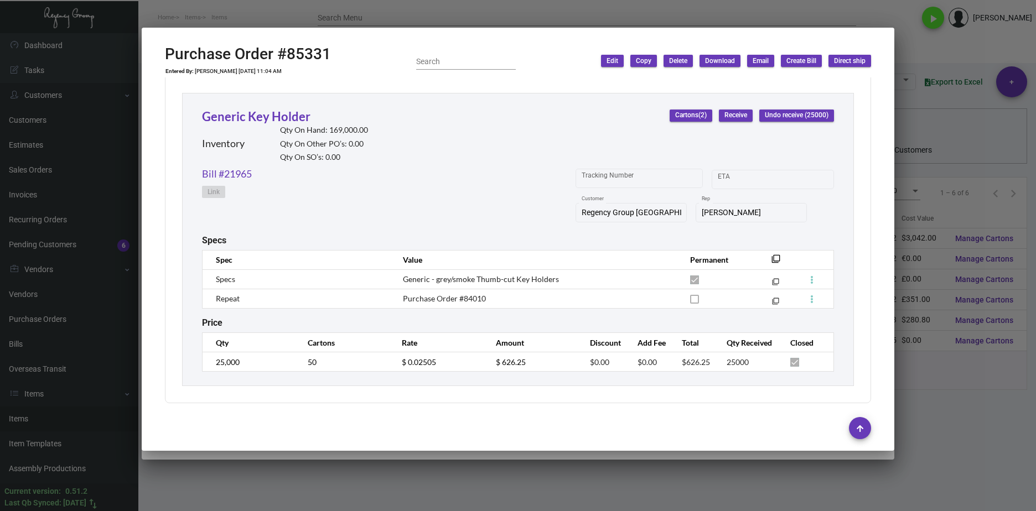
click at [944, 423] on div at bounding box center [518, 255] width 1036 height 511
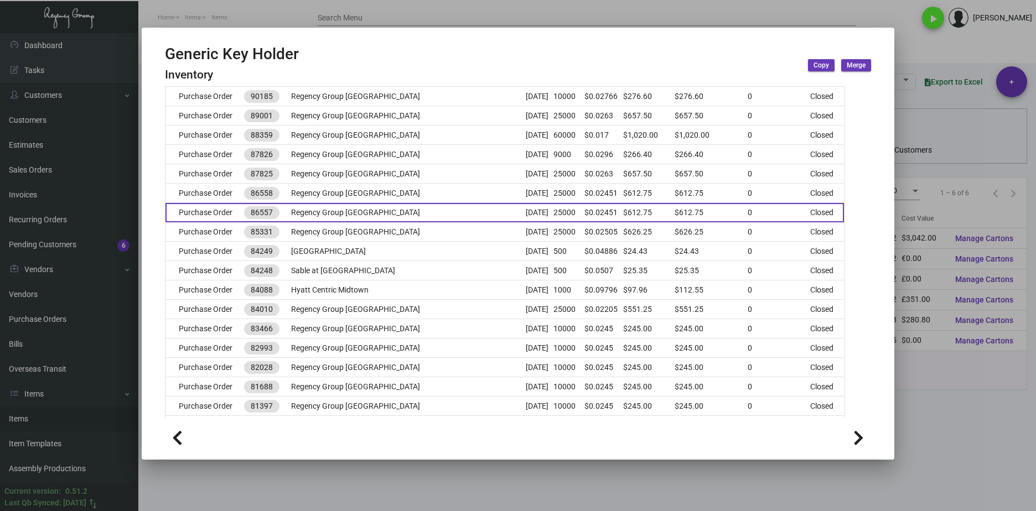
click at [219, 210] on td "Purchase Order" at bounding box center [204, 212] width 79 height 19
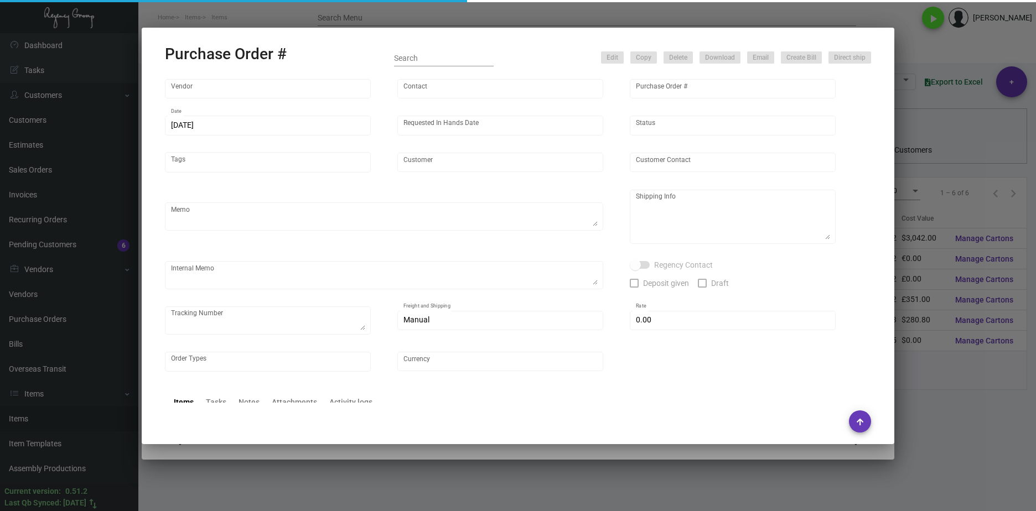
type input "[PERSON_NAME] Envelope Company"
type input "[PERSON_NAME]"
type input "86557"
type input "[DATE]"
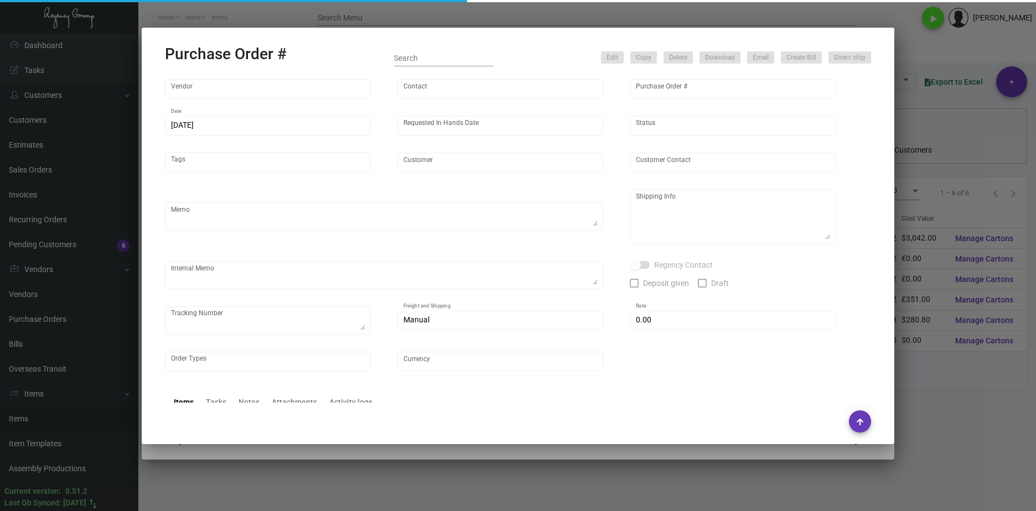
type input "Regency Group [GEOGRAPHIC_DATA]"
type textarea "Regency Group NJ [PERSON_NAME] [STREET_ADDRESS]"
checkbox input "true"
type input "$ 0.00"
type input "United States Dollar $"
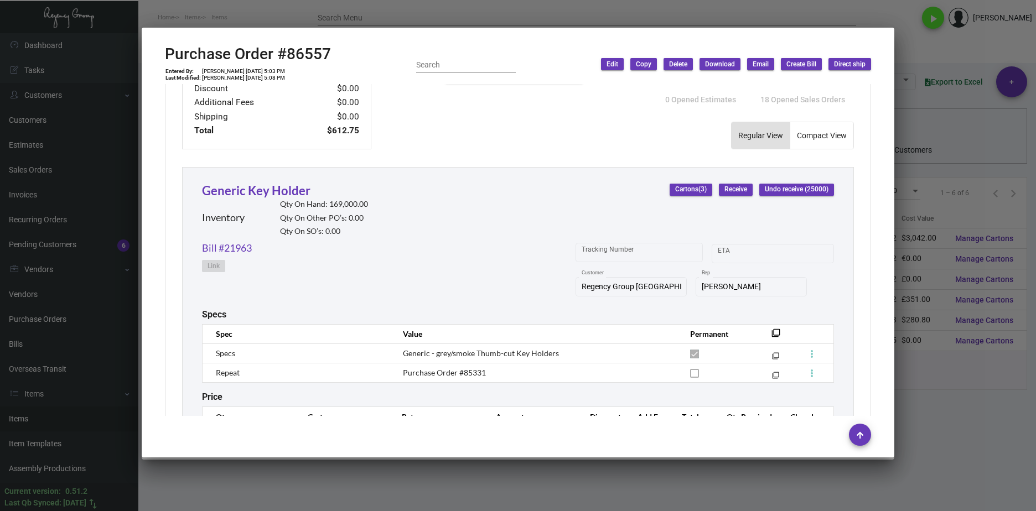
scroll to position [447, 0]
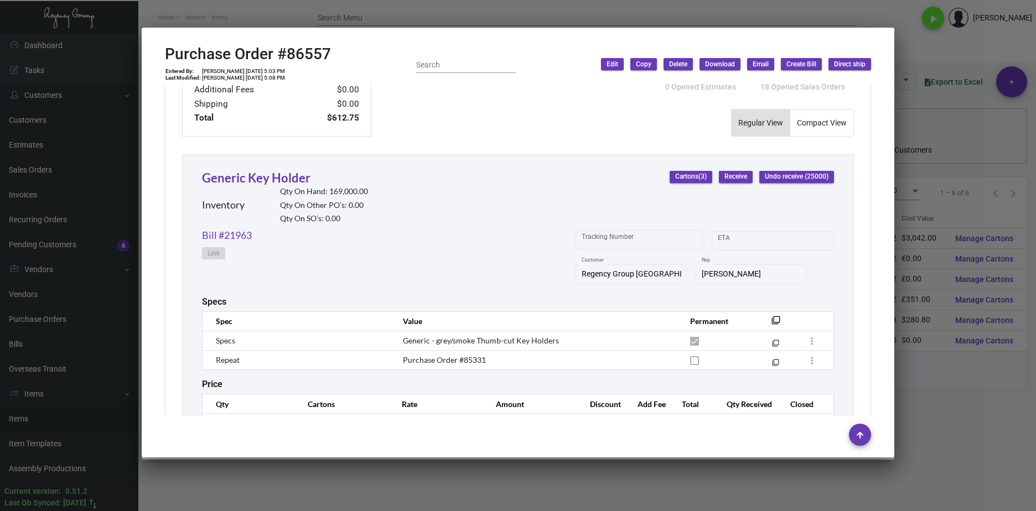
click at [918, 411] on div at bounding box center [518, 255] width 1036 height 511
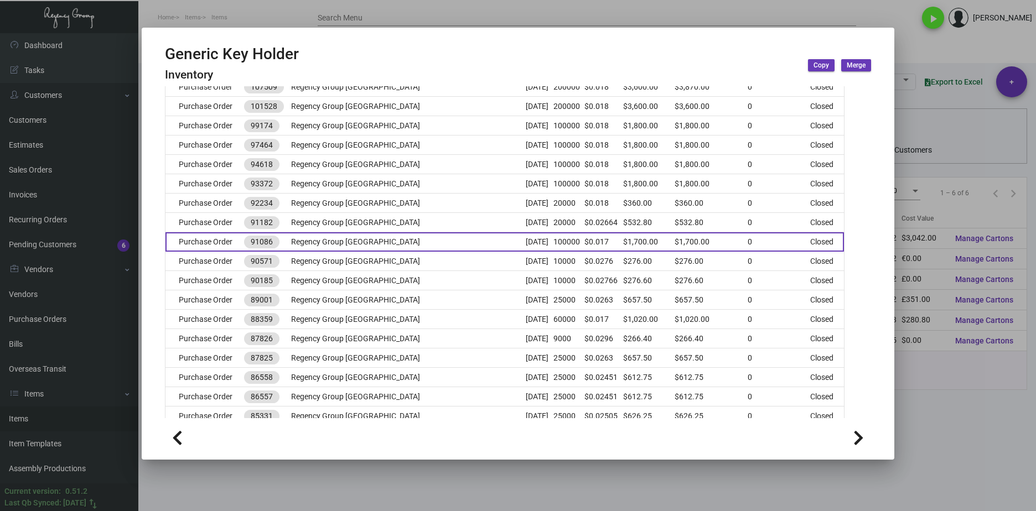
scroll to position [166, 0]
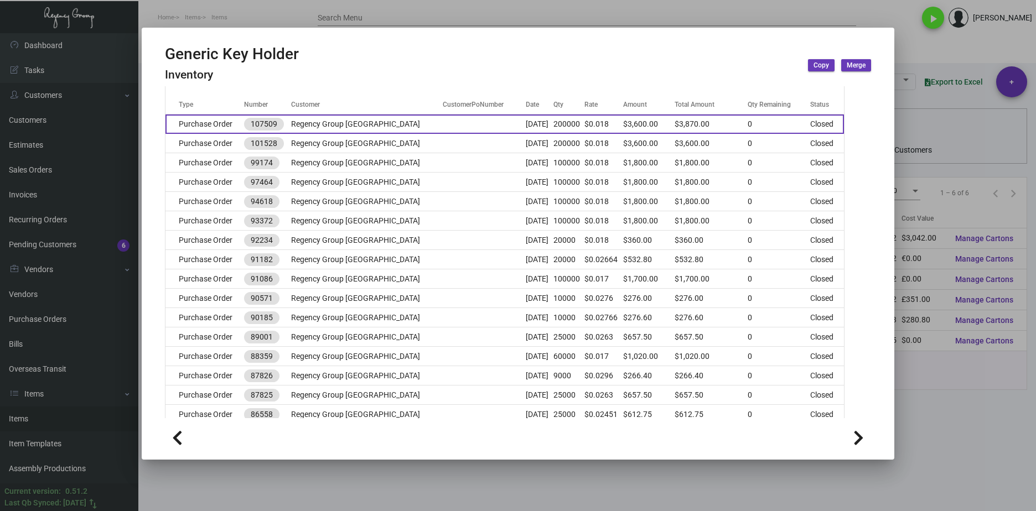
click at [199, 123] on td "Purchase Order" at bounding box center [204, 124] width 79 height 19
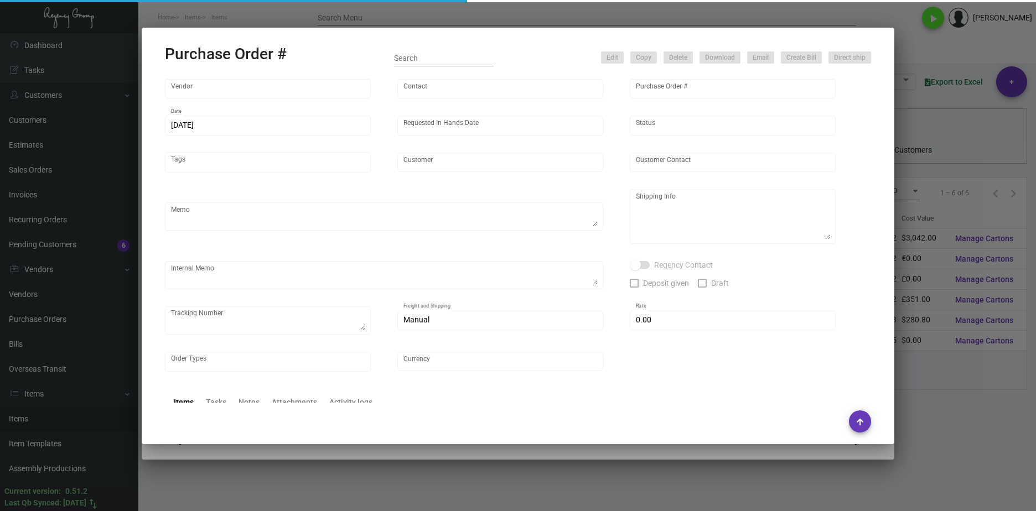
type input "Shanghai East Industrial Co., Ltd,"
type input "[PERSON_NAME]"
type input "107509"
type input "[DATE]"
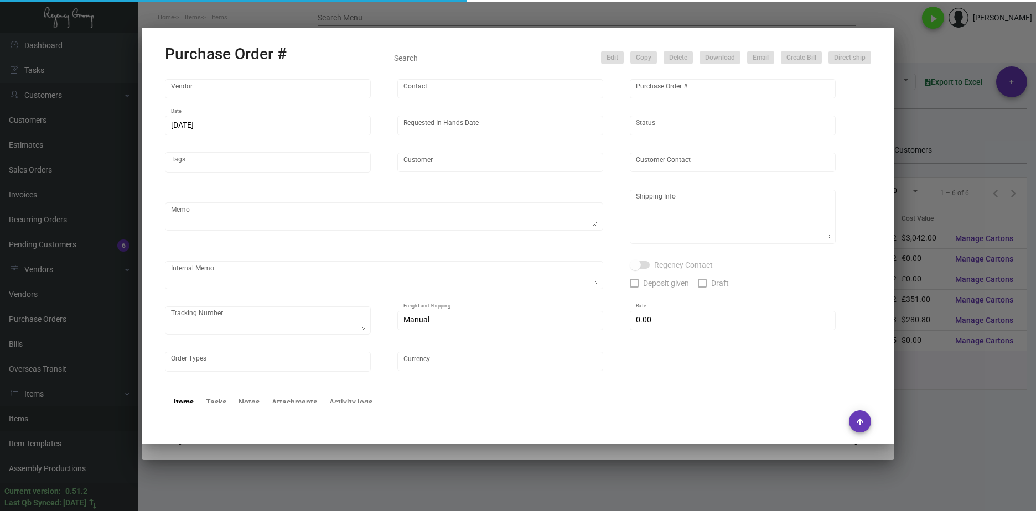
type input "Regency Group [GEOGRAPHIC_DATA]"
type textarea "Generic key holder: please ship half once ready and the balance before CNY. Bla…"
type textarea "Regency Group NJ - [PERSON_NAME] [STREET_ADDRESS]"
type textarea "[DATE] - 10K via air - DHL#4255193784"
checkbox input "true"
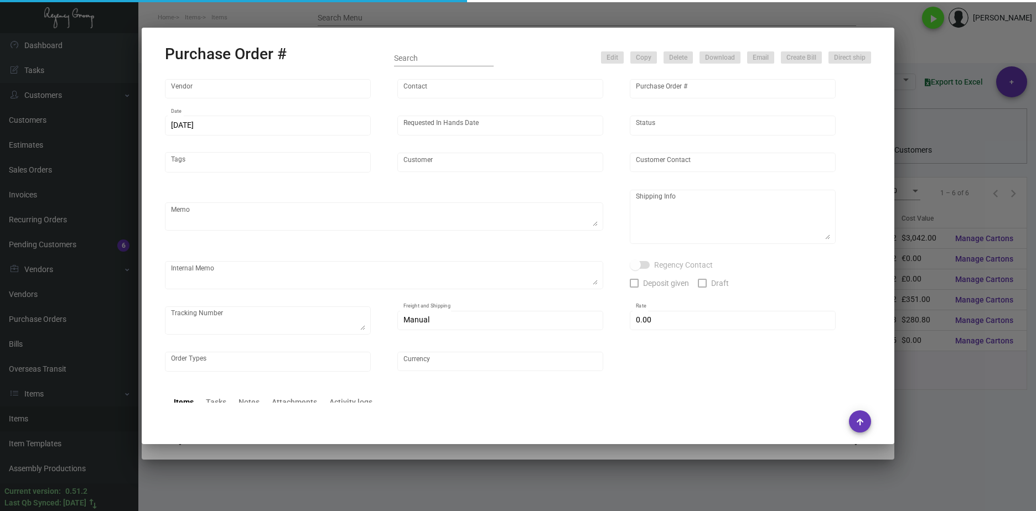
type input "$ 0.00"
type input "United States Dollar $"
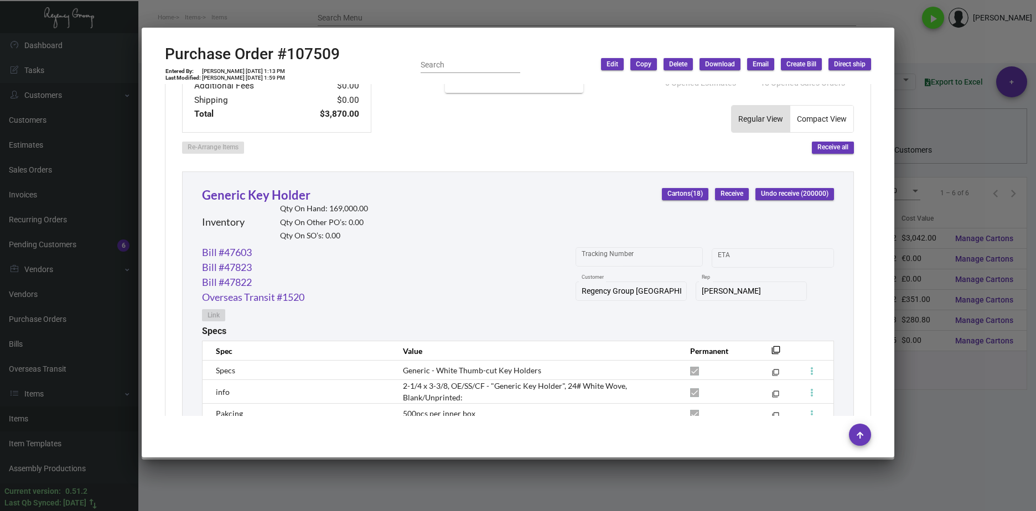
scroll to position [553, 0]
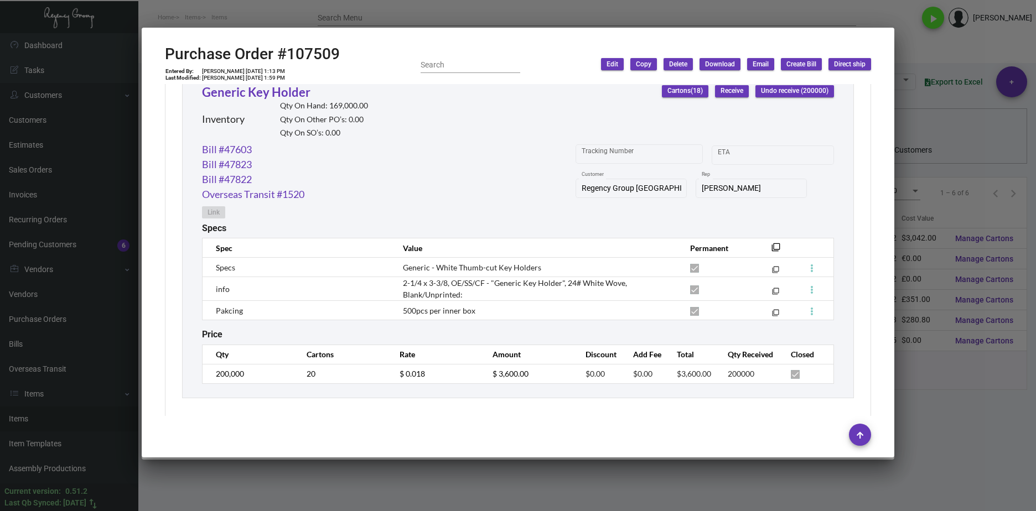
click at [961, 456] on div at bounding box center [518, 255] width 1036 height 511
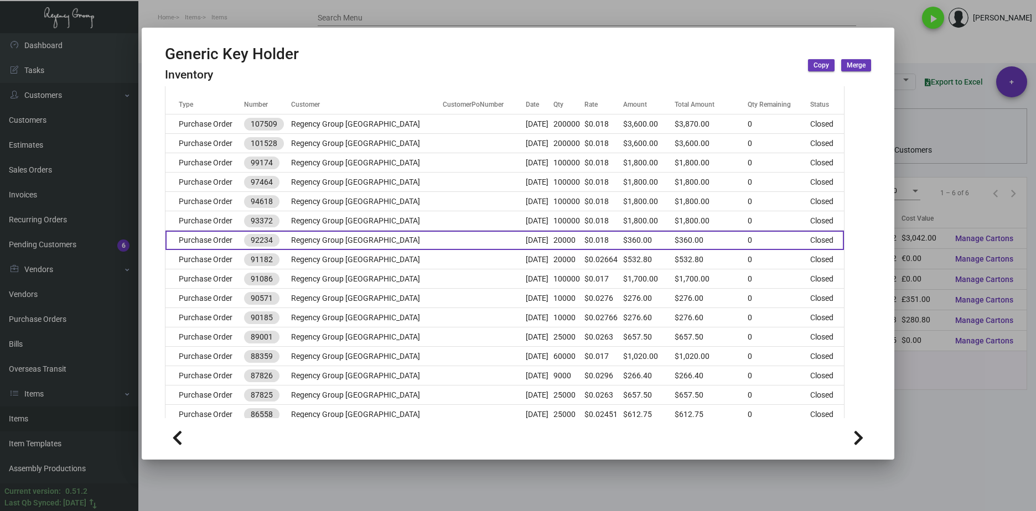
click at [237, 244] on td "Purchase Order" at bounding box center [204, 240] width 79 height 19
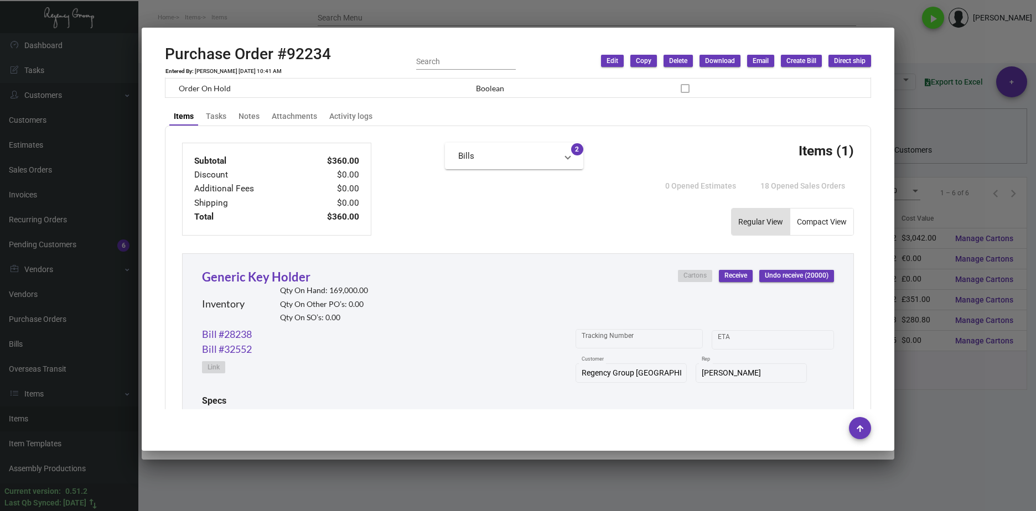
scroll to position [427, 0]
